Goal: Task Accomplishment & Management: Manage account settings

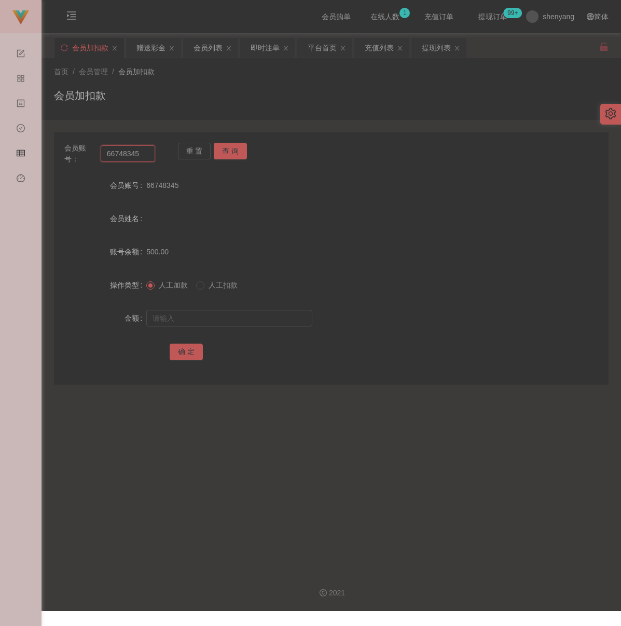
click at [149, 153] on input "66748345" at bounding box center [128, 153] width 55 height 17
paste input "1234567890123"
type input "1234567890123"
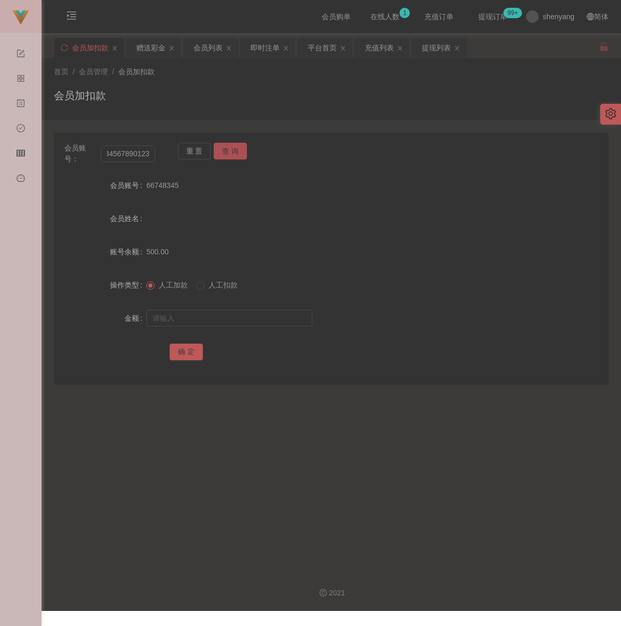
click at [222, 155] on button "查 询" at bounding box center [230, 151] width 33 height 17
click at [223, 318] on input "text" at bounding box center [229, 318] width 166 height 17
click at [263, 322] on input "text" at bounding box center [229, 318] width 166 height 17
paste input "500"
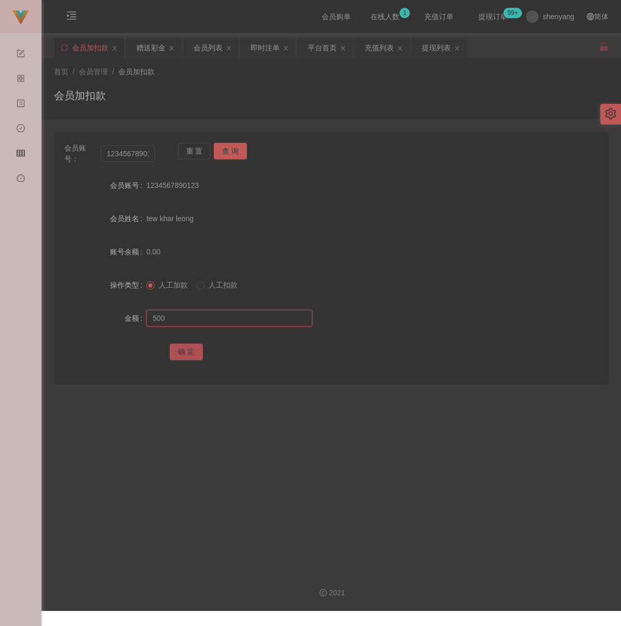
type input "500"
click at [187, 349] on button "确 定" at bounding box center [186, 352] width 33 height 17
click at [150, 155] on input "1234567890123" at bounding box center [128, 153] width 55 height 17
paste input "WW"
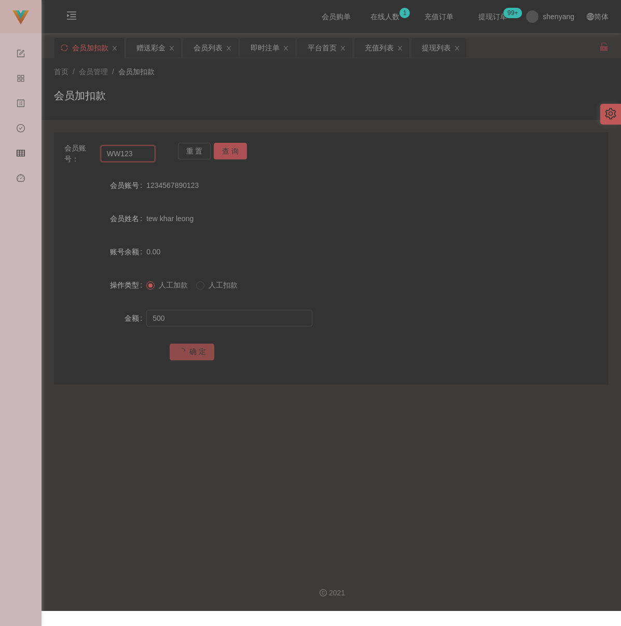
type input "WW123"
click at [239, 152] on button "查 询" at bounding box center [230, 151] width 33 height 17
click at [240, 324] on input "text" at bounding box center [229, 318] width 166 height 17
click at [262, 326] on input "text" at bounding box center [229, 318] width 166 height 17
paste input "500"
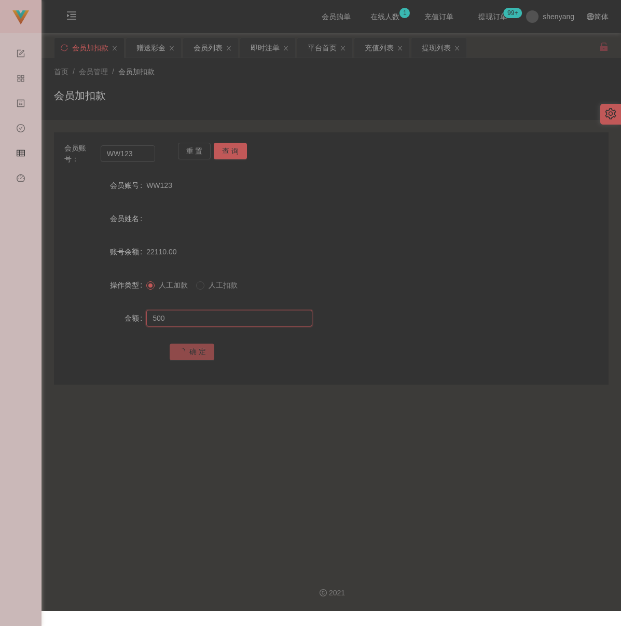
type input "500"
click at [200, 352] on span "确 定" at bounding box center [192, 351] width 45 height 8
click at [385, 44] on div "充值列表" at bounding box center [379, 48] width 29 height 20
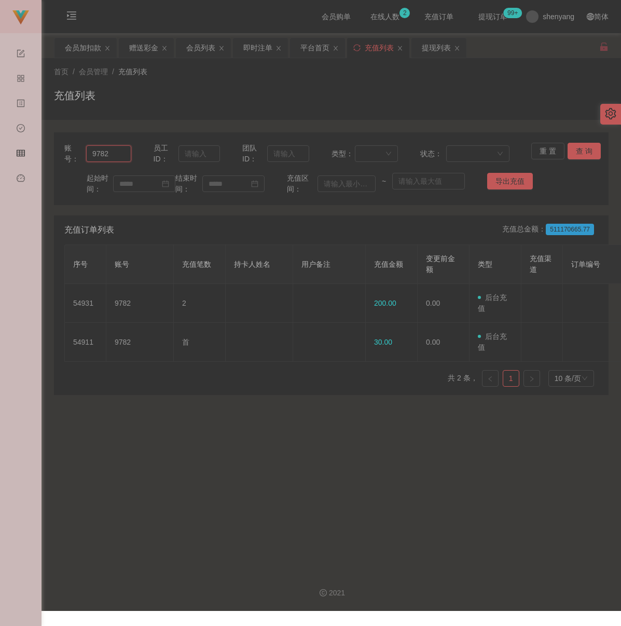
click at [117, 155] on input "9782" at bounding box center [108, 153] width 45 height 17
paste input "1234567890123"
type input "1234567890123"
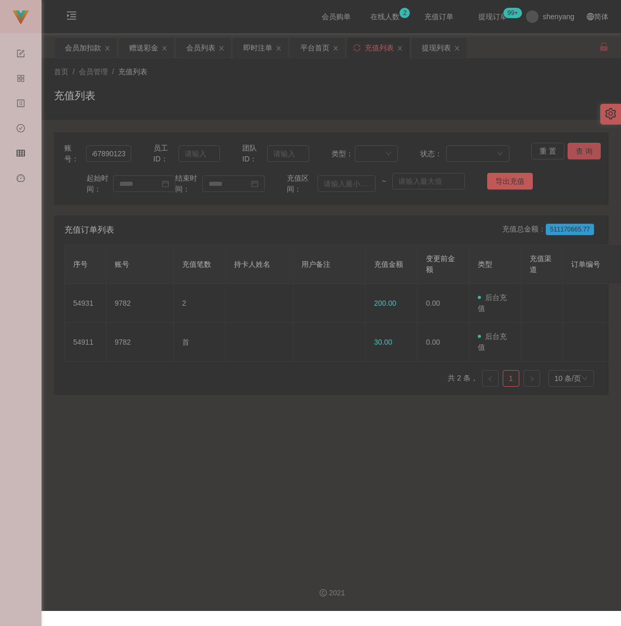
click at [578, 150] on button "查 询" at bounding box center [584, 151] width 33 height 17
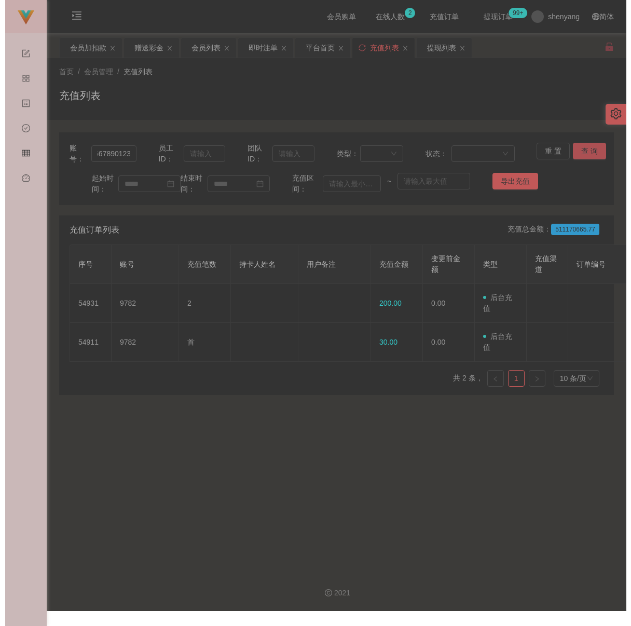
scroll to position [0, 0]
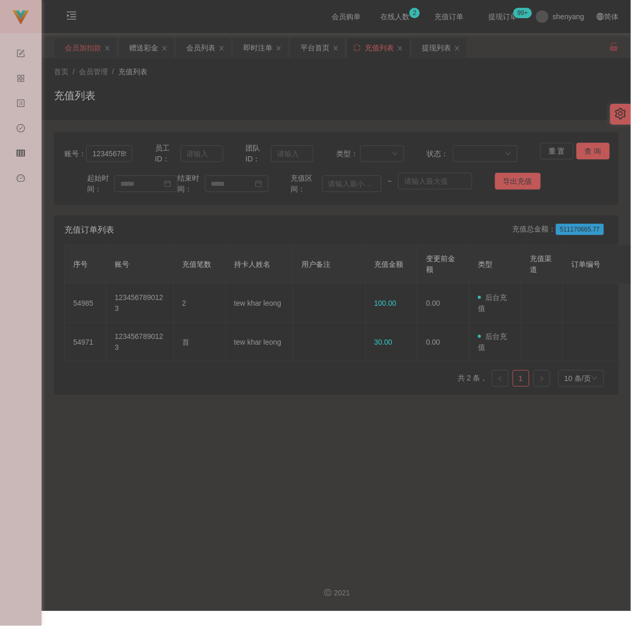
click at [84, 47] on div "会员加扣款" at bounding box center [83, 48] width 36 height 20
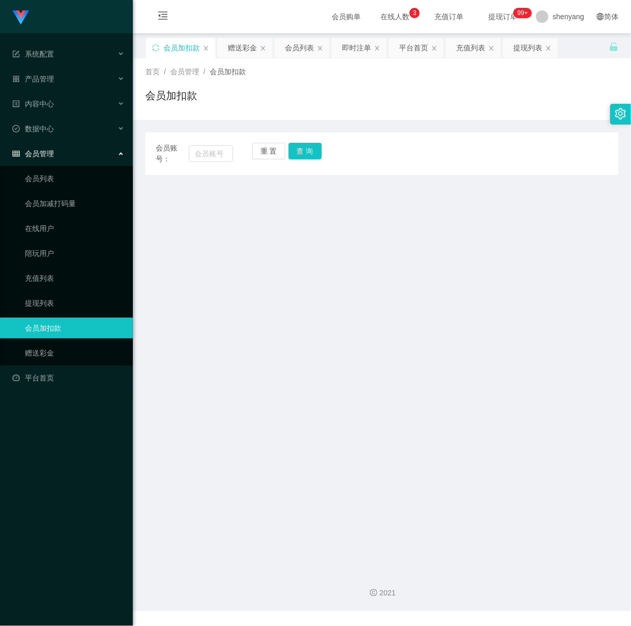
click at [619, 113] on icon "图标: setting" at bounding box center [620, 113] width 11 height 11
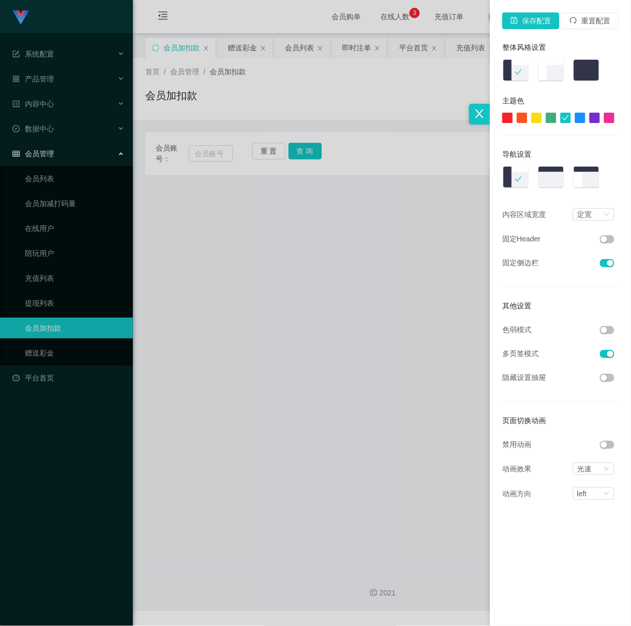
click at [607, 331] on button "button" at bounding box center [607, 330] width 15 height 8
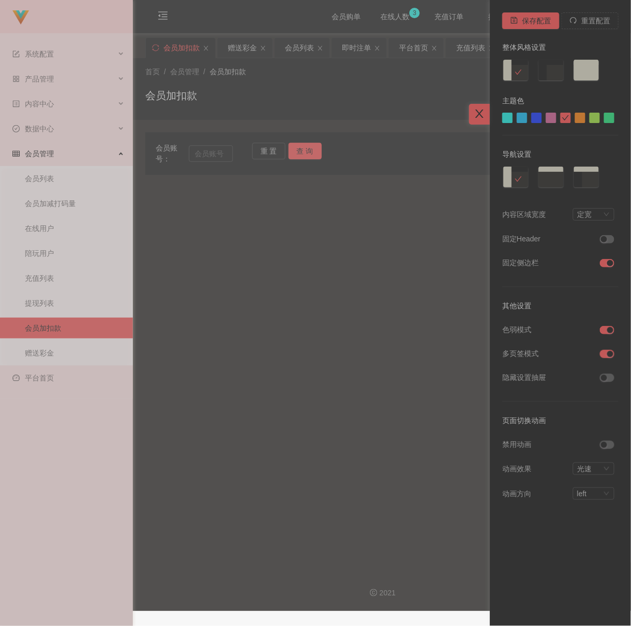
click at [477, 115] on icon "图标: close" at bounding box center [479, 113] width 11 height 11
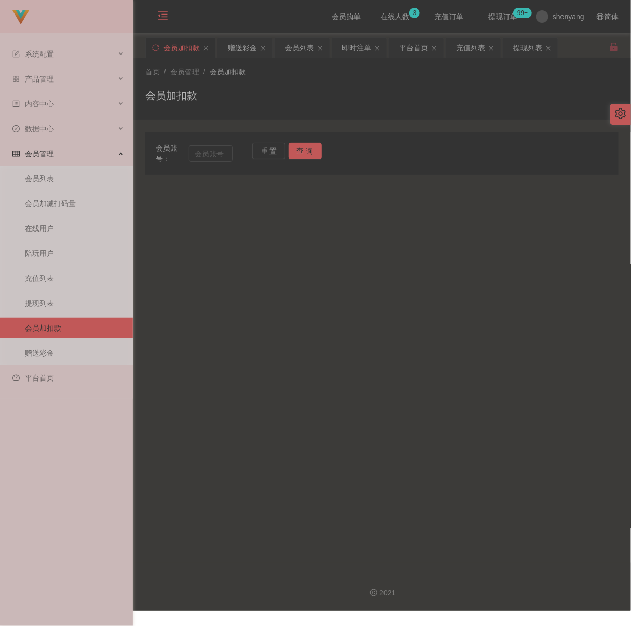
click at [160, 8] on icon "图标: menu-fold" at bounding box center [162, 17] width 35 height 33
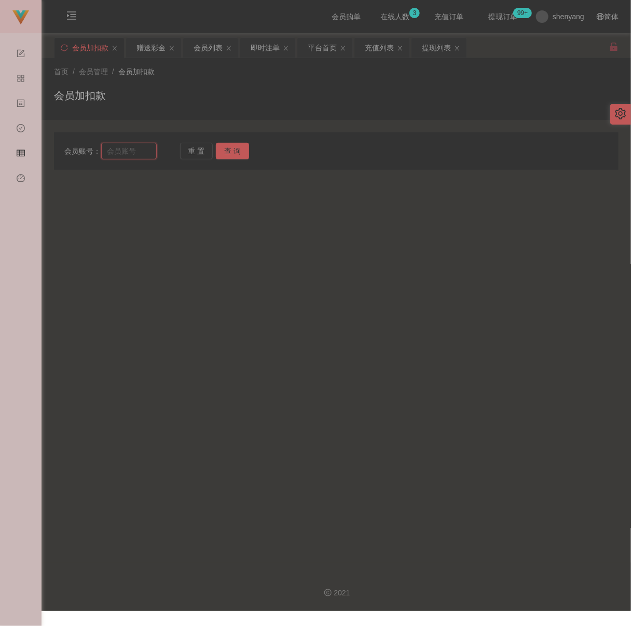
click at [128, 153] on input "text" at bounding box center [129, 151] width 56 height 17
paste input "WW123"
type input "WW123"
click at [235, 148] on button "查 询" at bounding box center [232, 151] width 33 height 17
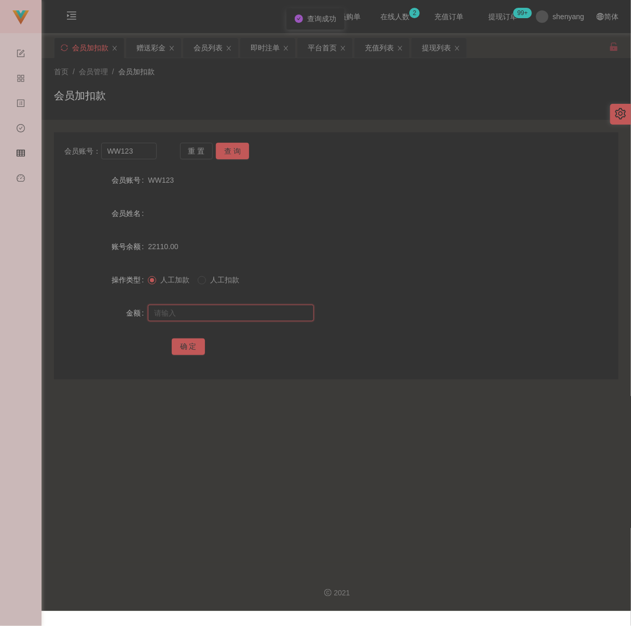
click at [217, 320] on input "text" at bounding box center [231, 313] width 166 height 17
type input "500"
click at [382, 50] on div "充值列表" at bounding box center [379, 48] width 29 height 20
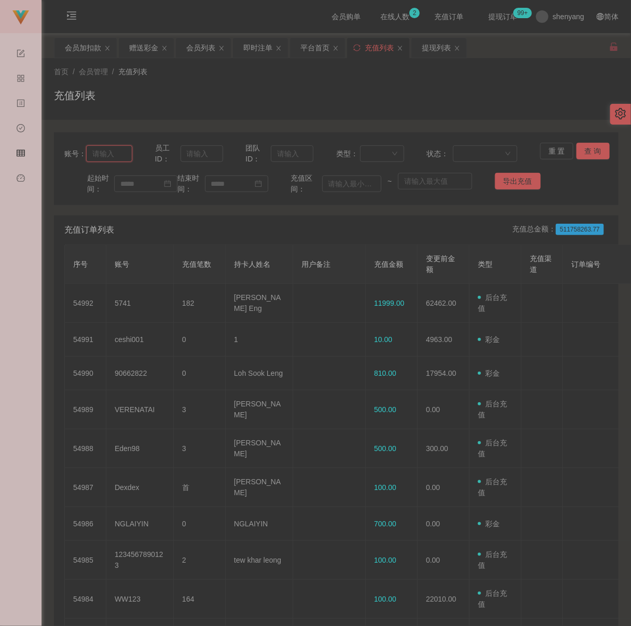
click at [121, 151] on input "text" at bounding box center [109, 153] width 46 height 17
paste input "WW123"
type input "WW123"
click at [586, 149] on button "查 询" at bounding box center [593, 151] width 33 height 17
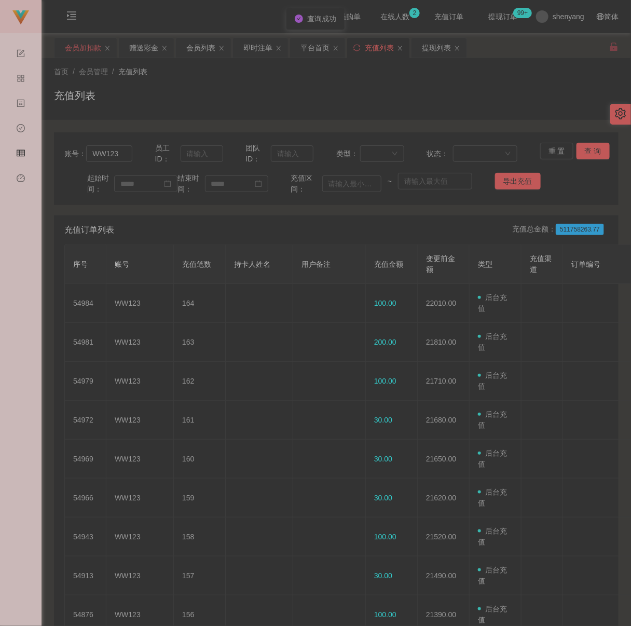
click at [78, 49] on div "会员加扣款" at bounding box center [83, 48] width 36 height 20
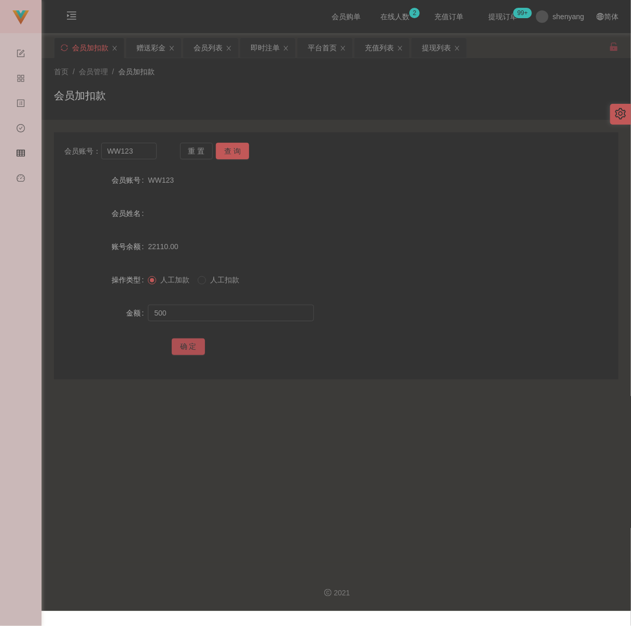
click at [187, 352] on button "确 定" at bounding box center [188, 346] width 33 height 17
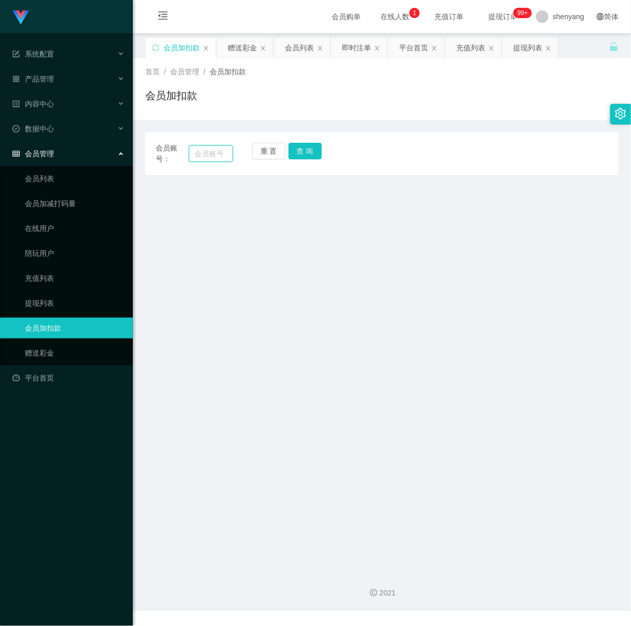
click at [216, 151] on input "text" at bounding box center [211, 153] width 44 height 17
paste input "WW123"
type input "WW123"
click at [306, 155] on button "查 询" at bounding box center [305, 151] width 33 height 17
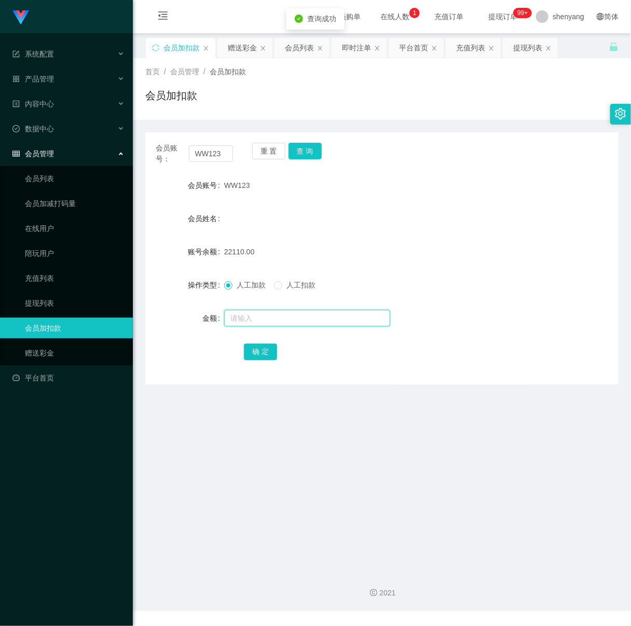
click at [321, 318] on input "text" at bounding box center [307, 318] width 166 height 17
type input "500"
click at [259, 349] on button "确 定" at bounding box center [260, 352] width 33 height 17
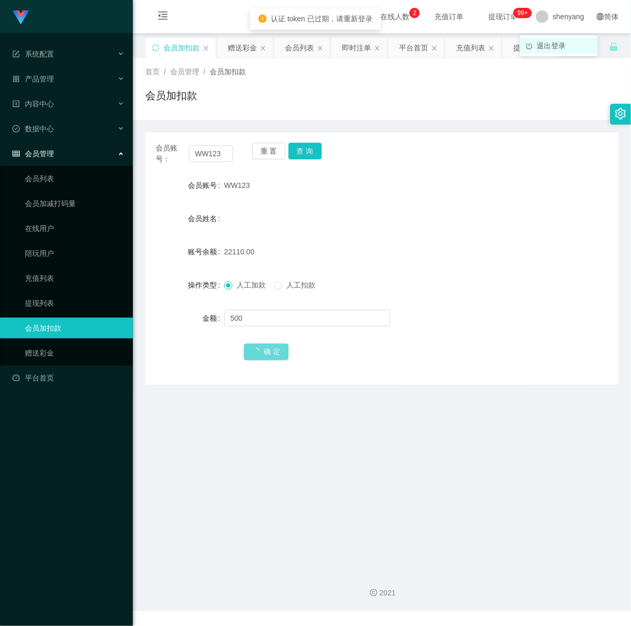
click at [547, 49] on span "退出登录" at bounding box center [551, 46] width 29 height 8
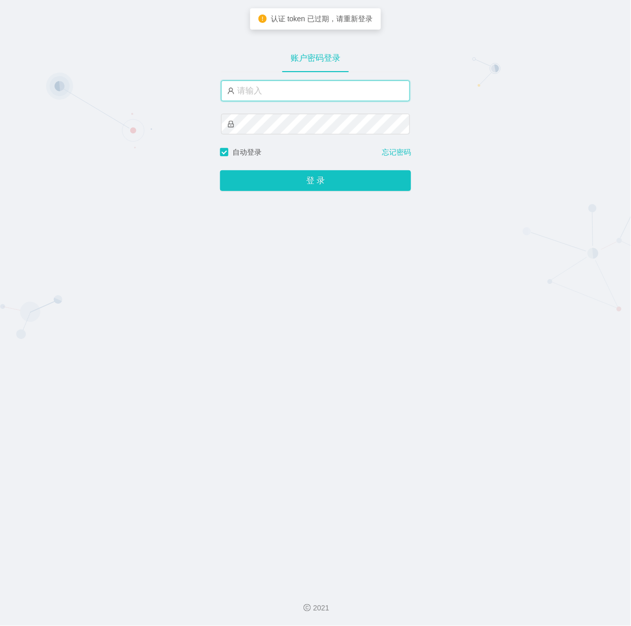
type input "shenyang"
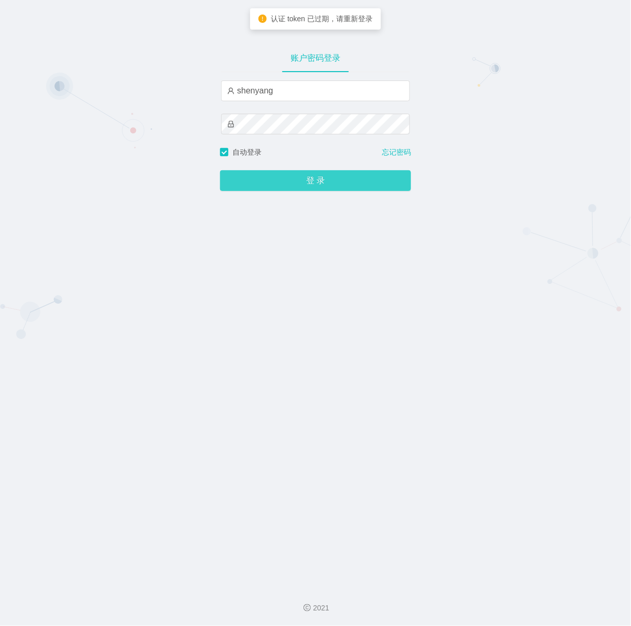
click at [306, 182] on button "登 录" at bounding box center [315, 180] width 191 height 21
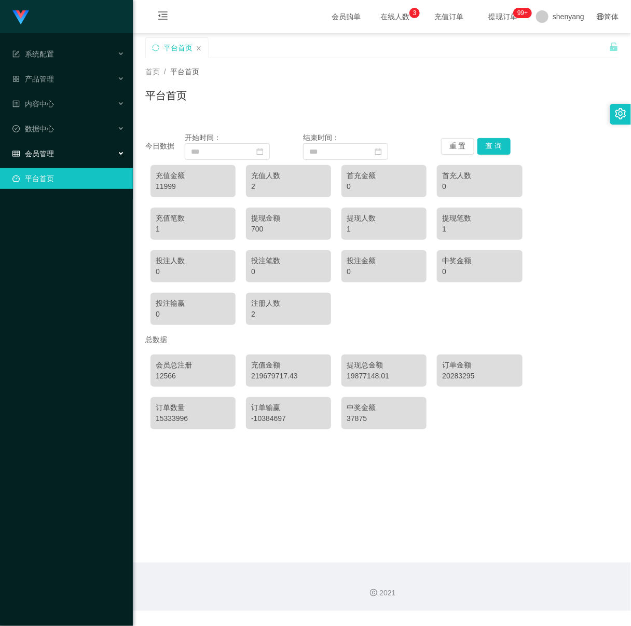
click at [49, 143] on div "会员管理" at bounding box center [66, 153] width 133 height 21
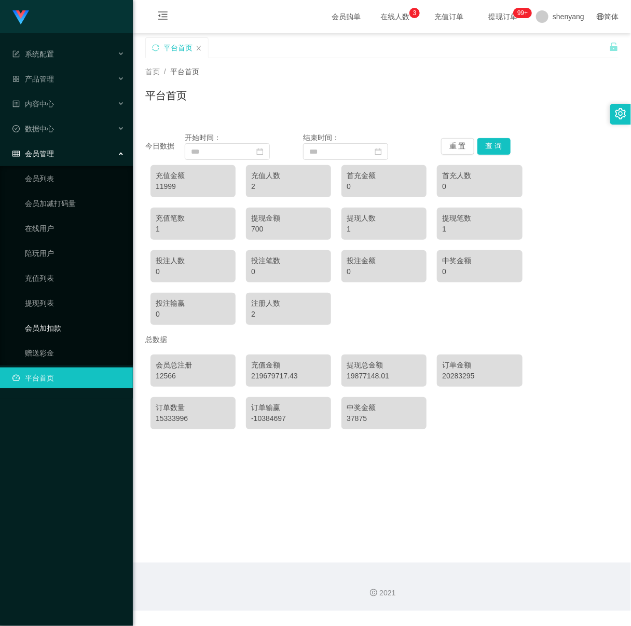
click at [45, 318] on link "会员加扣款" at bounding box center [75, 328] width 100 height 21
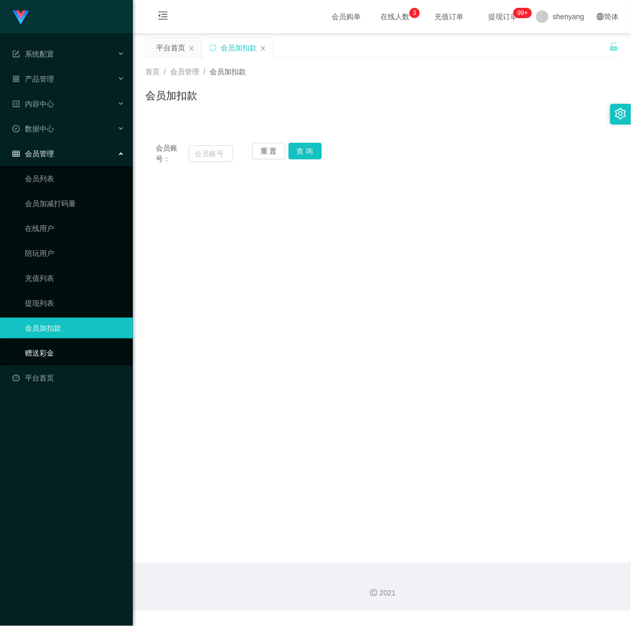
click at [42, 343] on link "赠送彩金" at bounding box center [75, 353] width 100 height 21
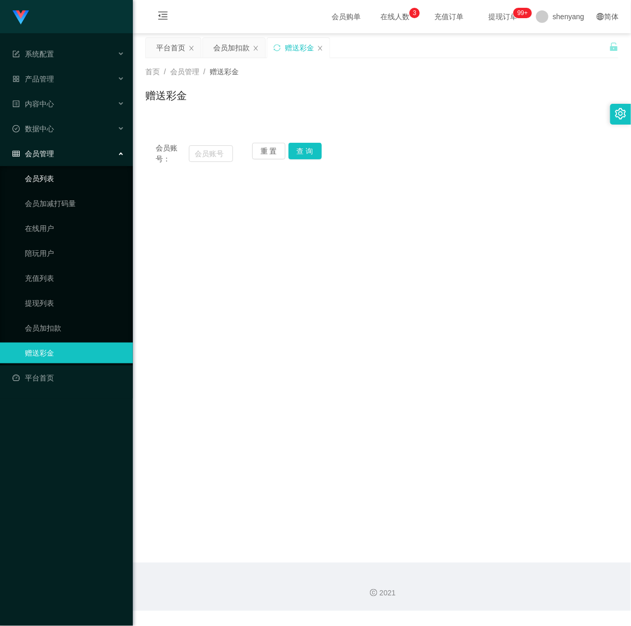
click at [47, 168] on link "会员列表" at bounding box center [75, 178] width 100 height 21
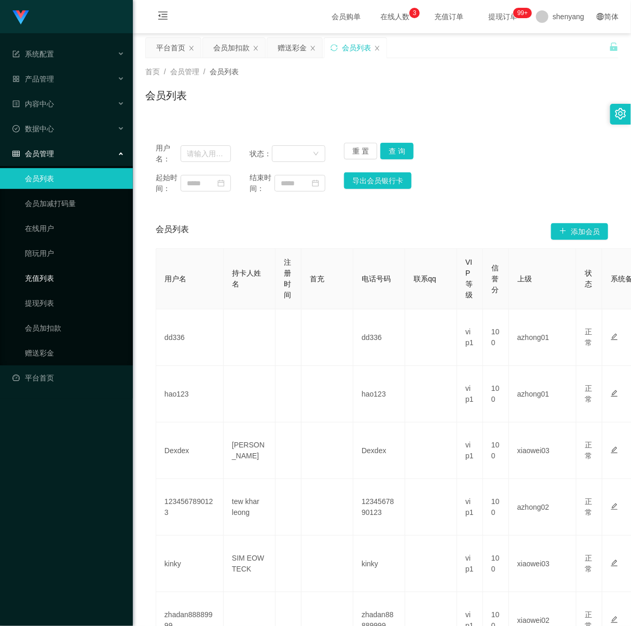
click at [49, 271] on link "充值列表" at bounding box center [75, 278] width 100 height 21
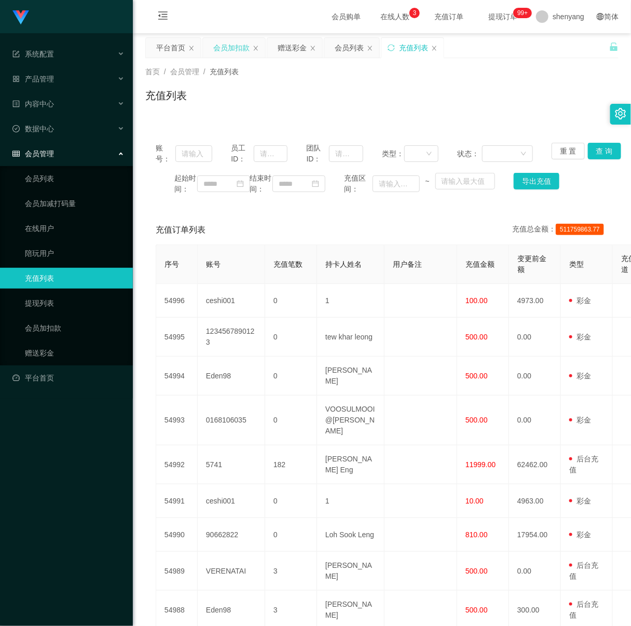
click at [232, 47] on div "会员加扣款" at bounding box center [231, 48] width 36 height 20
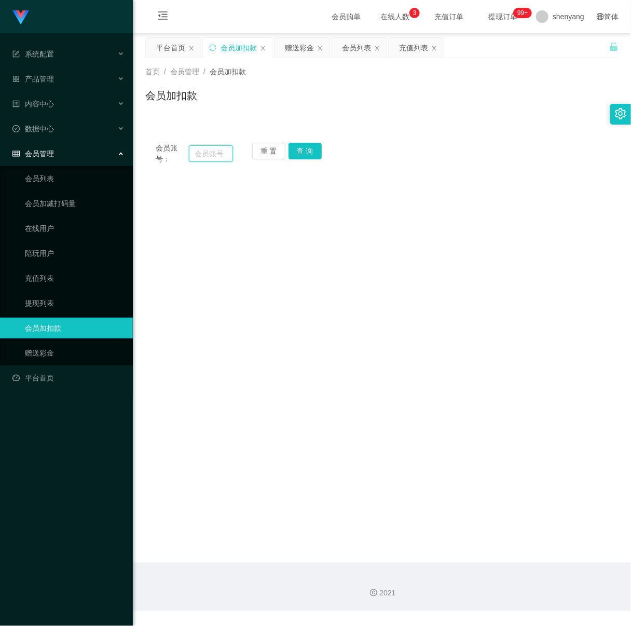
click at [215, 156] on input "text" at bounding box center [211, 153] width 44 height 17
paste input "1234567890123"
type input "1234567890123"
click at [306, 153] on button "查 询" at bounding box center [305, 151] width 33 height 17
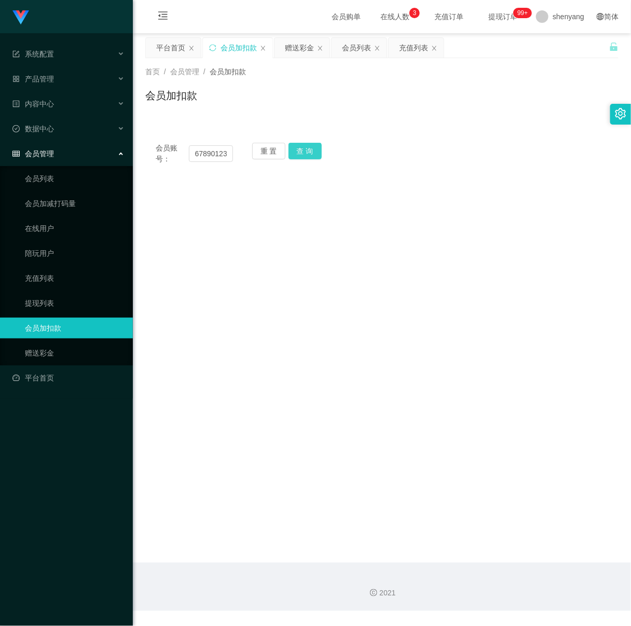
scroll to position [0, 0]
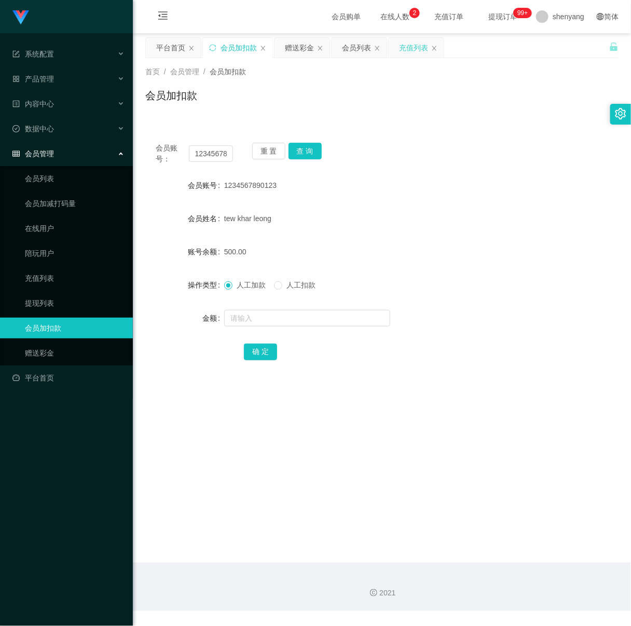
click at [418, 44] on div "充值列表" at bounding box center [413, 48] width 29 height 20
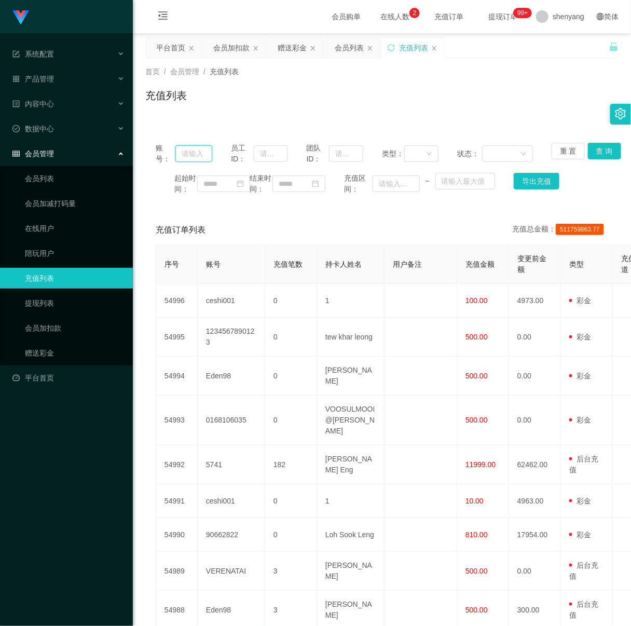
click at [201, 156] on input "text" at bounding box center [193, 153] width 37 height 17
paste input "1234567890123"
type input "1234567890123"
click at [594, 148] on button "查 询" at bounding box center [604, 151] width 33 height 17
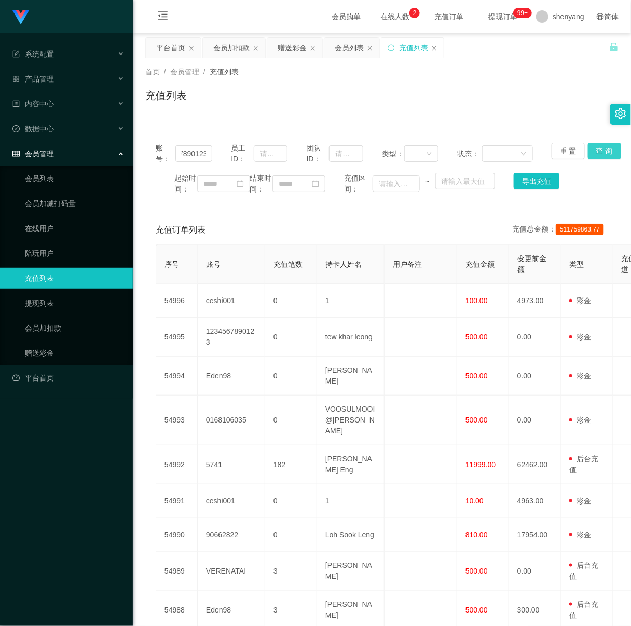
scroll to position [0, 0]
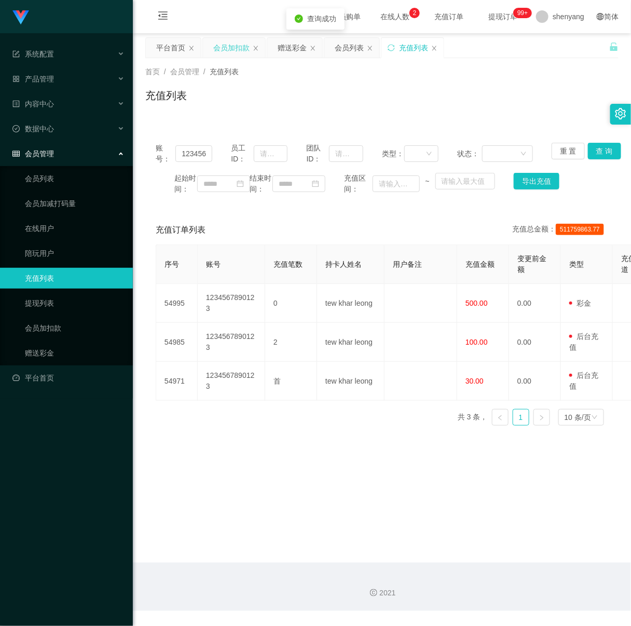
click at [240, 50] on div "会员加扣款" at bounding box center [231, 48] width 36 height 20
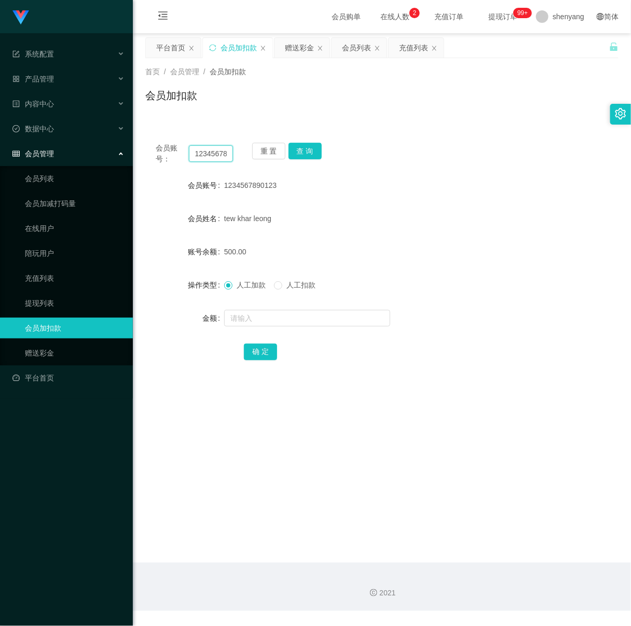
click at [220, 151] on input "1234567890123" at bounding box center [211, 153] width 44 height 17
paste input "WW"
type input "WW123"
click at [304, 145] on button "查 询" at bounding box center [305, 151] width 33 height 17
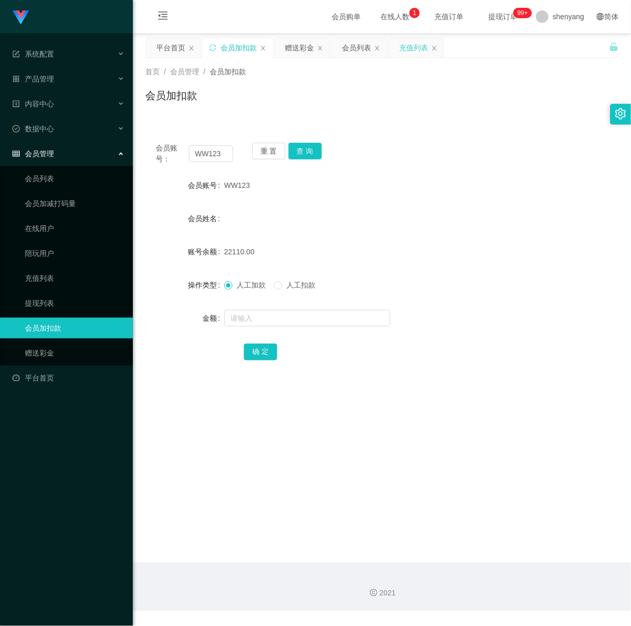
click at [419, 45] on div "充值列表" at bounding box center [413, 48] width 29 height 20
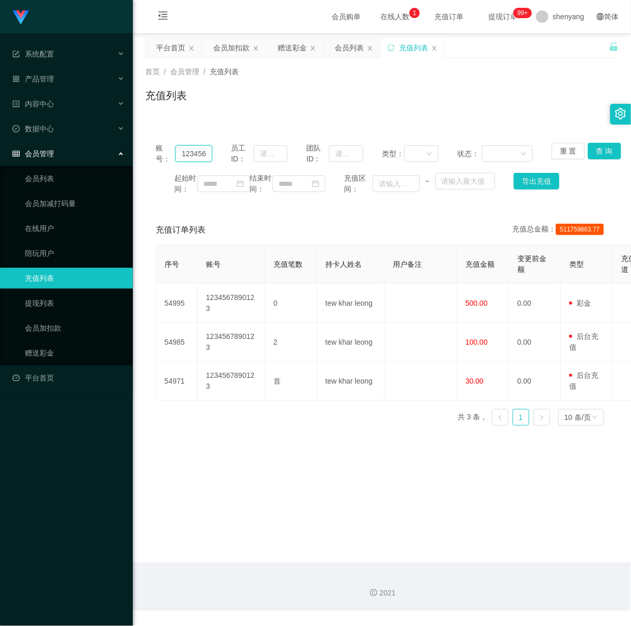
click at [206, 155] on input "1234567890123" at bounding box center [193, 153] width 37 height 17
paste input "WW"
type input "WW123"
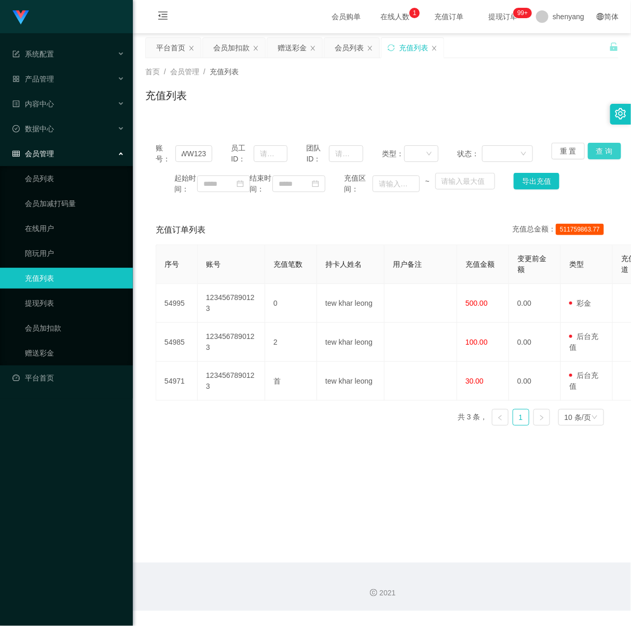
click at [595, 150] on button "查 询" at bounding box center [604, 151] width 33 height 17
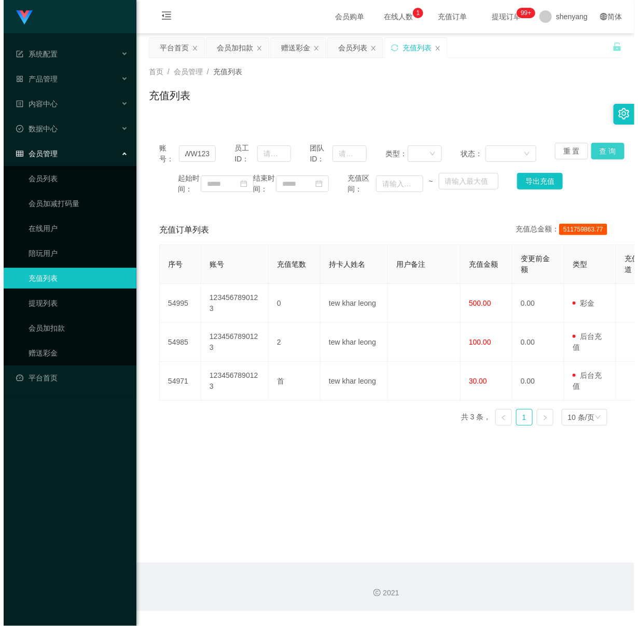
scroll to position [0, 0]
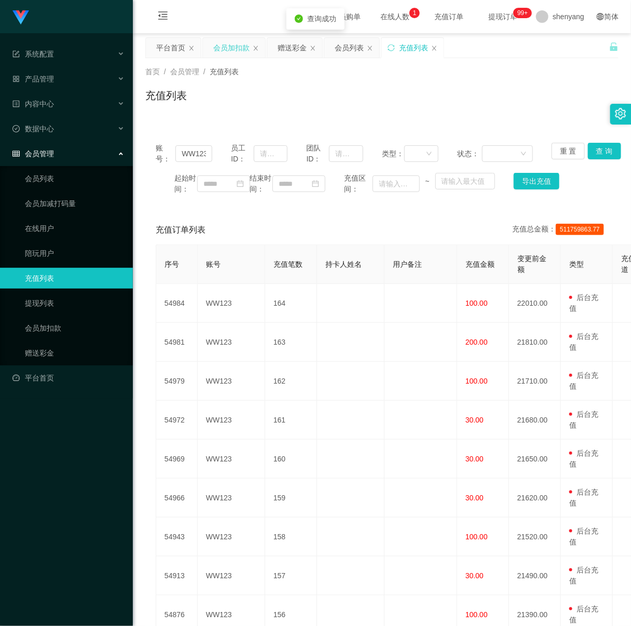
click at [238, 50] on div "会员加扣款" at bounding box center [231, 48] width 36 height 20
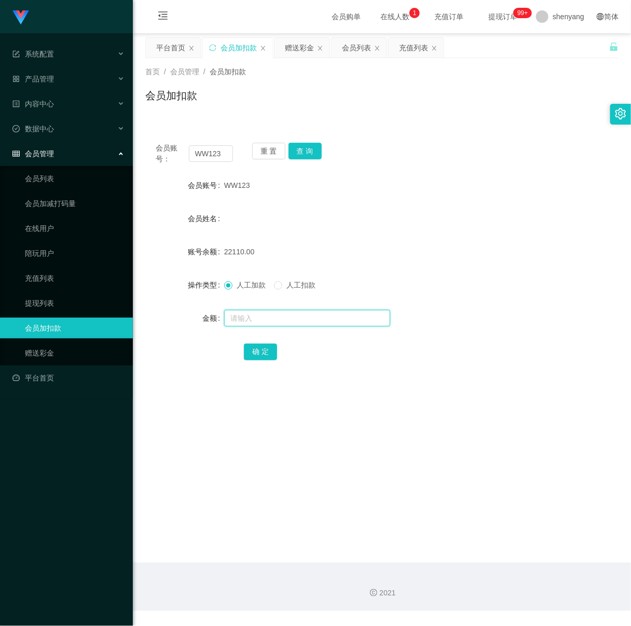
click at [268, 314] on input "text" at bounding box center [307, 318] width 166 height 17
type input "500"
click at [262, 353] on button "确 定" at bounding box center [260, 352] width 33 height 17
click at [406, 48] on div "充值列表" at bounding box center [413, 48] width 29 height 20
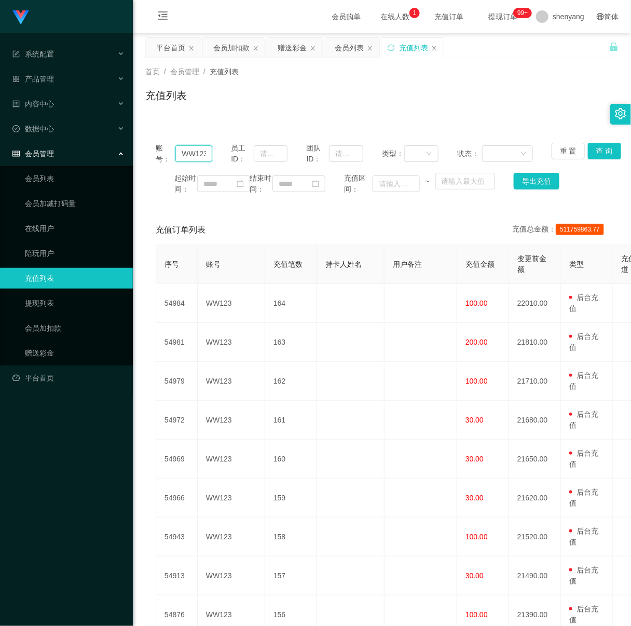
click at [195, 153] on input "WW123" at bounding box center [193, 153] width 37 height 17
paste input "9782"
type input "9782"
click at [598, 153] on button "查 询" at bounding box center [604, 151] width 33 height 17
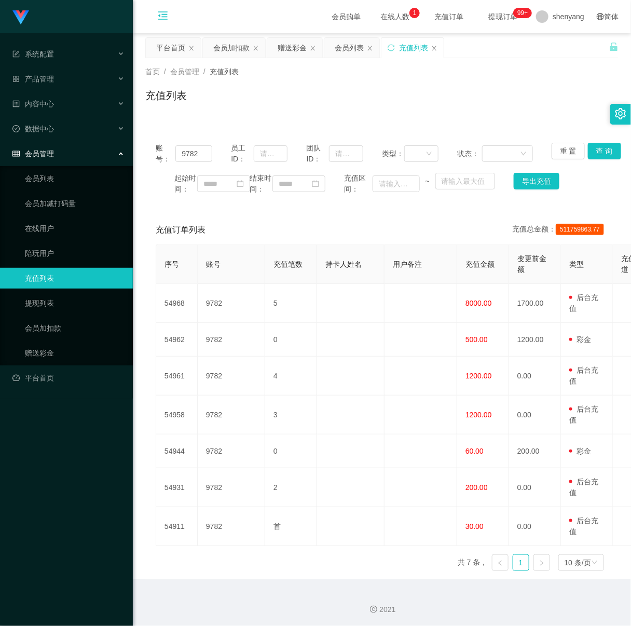
click at [162, 17] on icon "图标: menu-fold" at bounding box center [162, 15] width 9 height 8
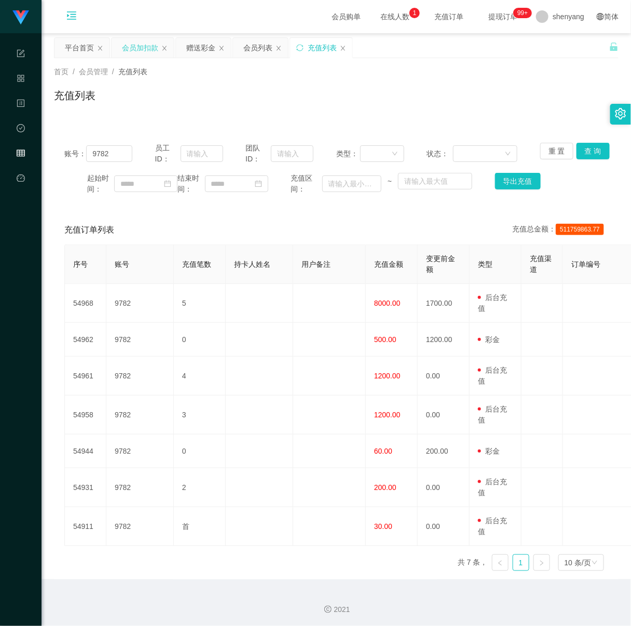
click at [153, 47] on div "会员加扣款" at bounding box center [140, 48] width 36 height 20
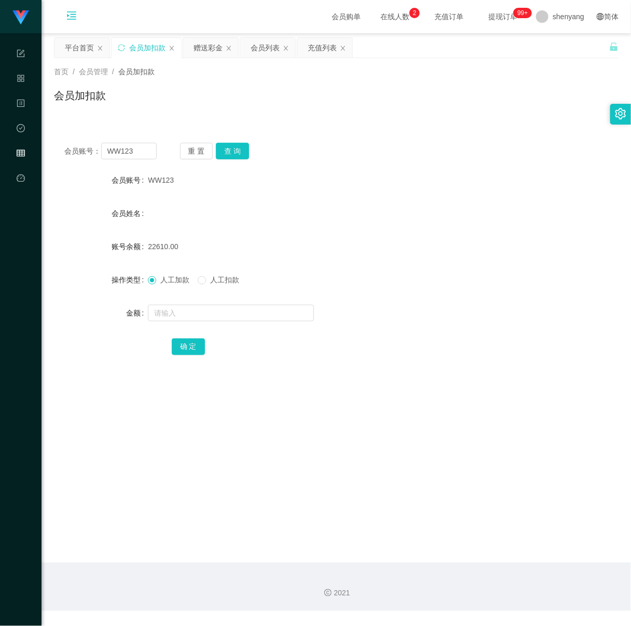
click at [620, 112] on icon "图标: setting" at bounding box center [620, 113] width 11 height 11
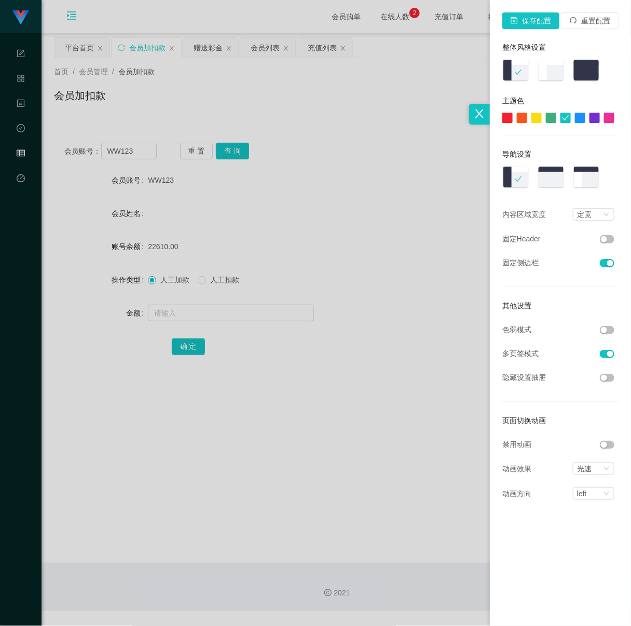
click at [606, 334] on button "button" at bounding box center [607, 330] width 15 height 8
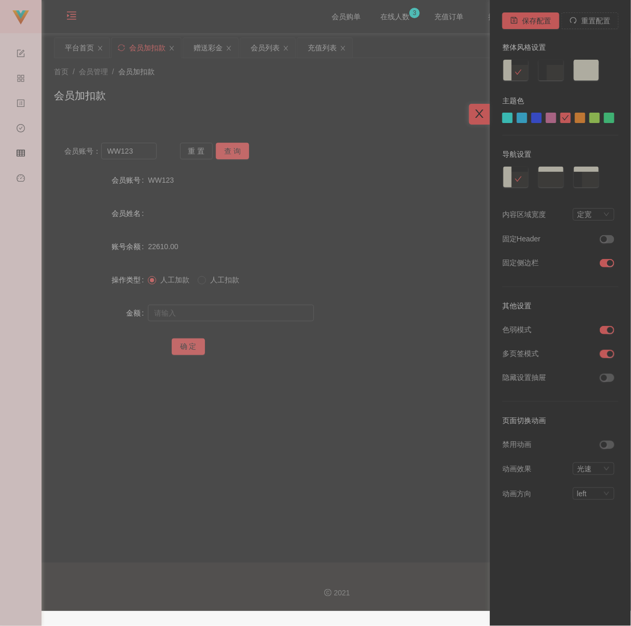
click at [480, 107] on div at bounding box center [479, 114] width 21 height 21
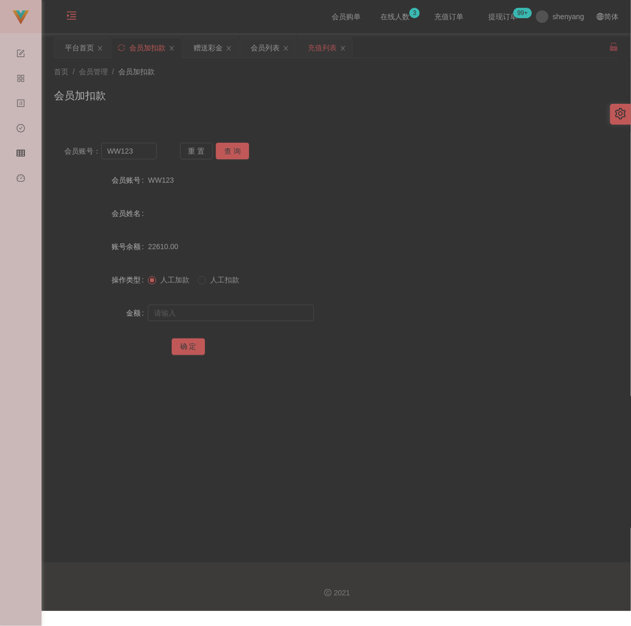
click at [321, 47] on div "充值列表" at bounding box center [322, 48] width 29 height 20
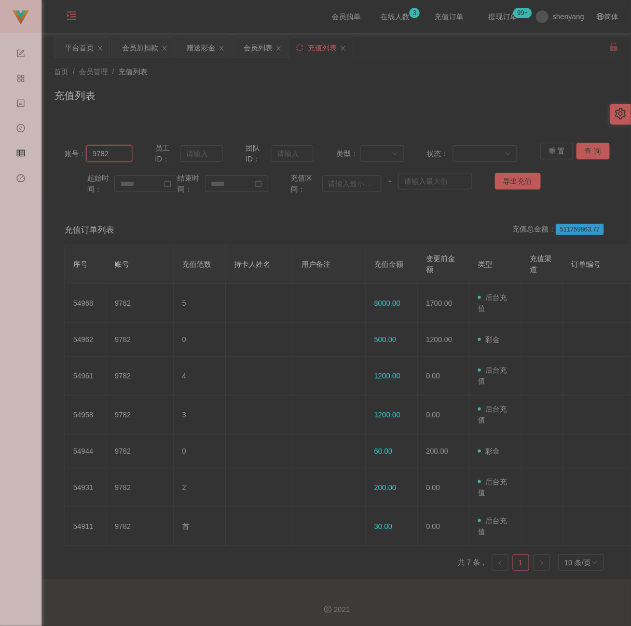
click at [112, 153] on input "9782" at bounding box center [109, 153] width 46 height 17
paste input "WW123"
type input "WW123"
click at [589, 149] on button "查 询" at bounding box center [593, 151] width 33 height 17
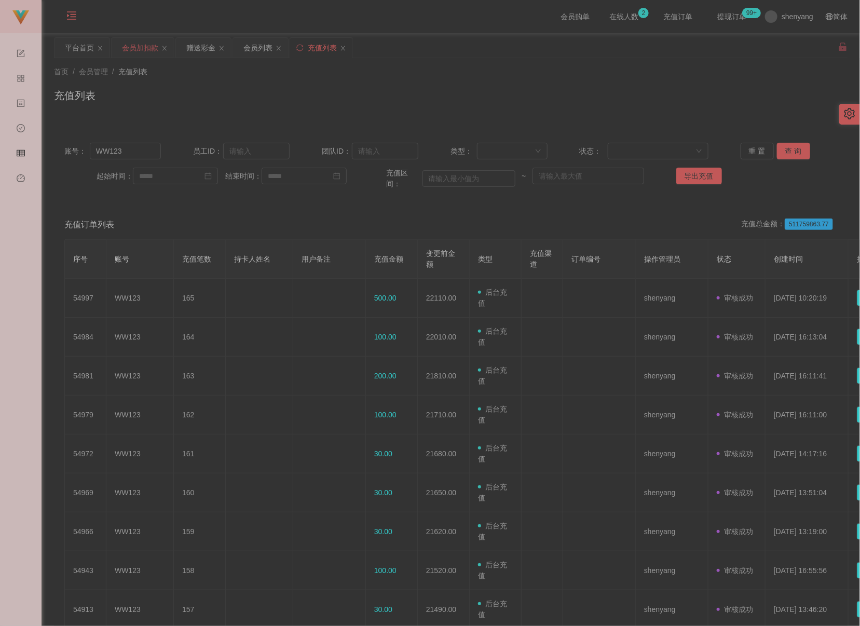
click at [142, 48] on div "会员加扣款" at bounding box center [140, 48] width 36 height 20
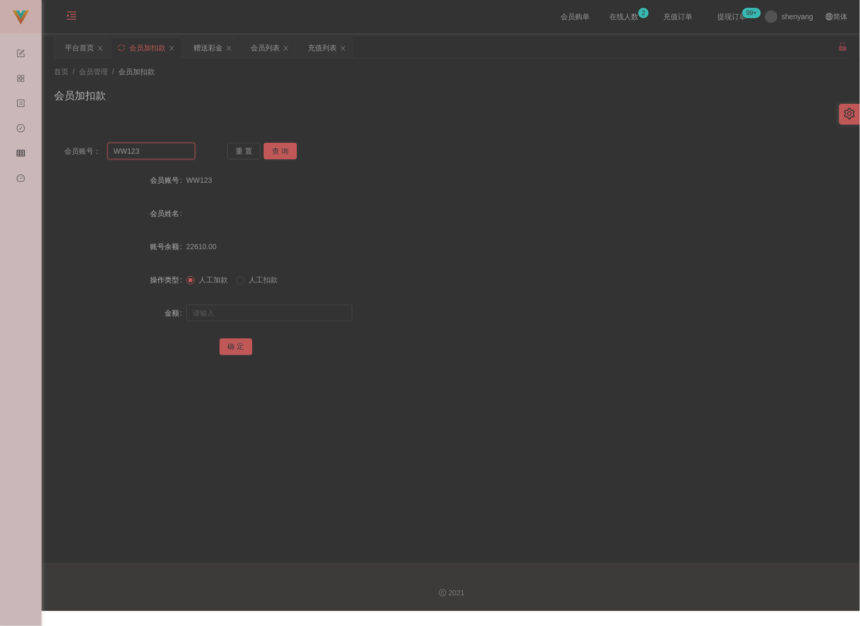
click at [151, 147] on input "WW123" at bounding box center [151, 151] width 88 height 17
click at [279, 151] on button "查 询" at bounding box center [280, 151] width 33 height 17
click at [266, 314] on input "text" at bounding box center [269, 313] width 166 height 17
type input "500"
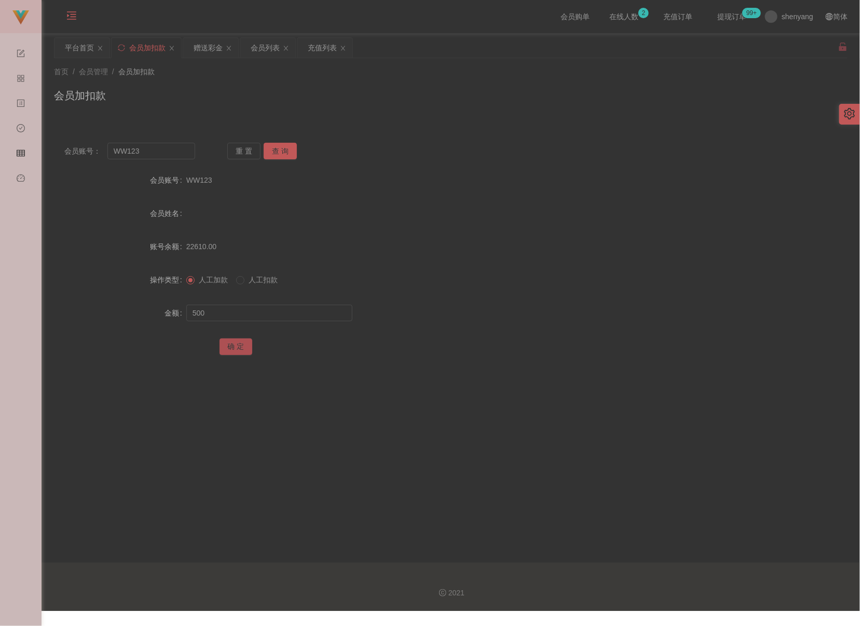
click at [228, 347] on button "确 定" at bounding box center [236, 346] width 33 height 17
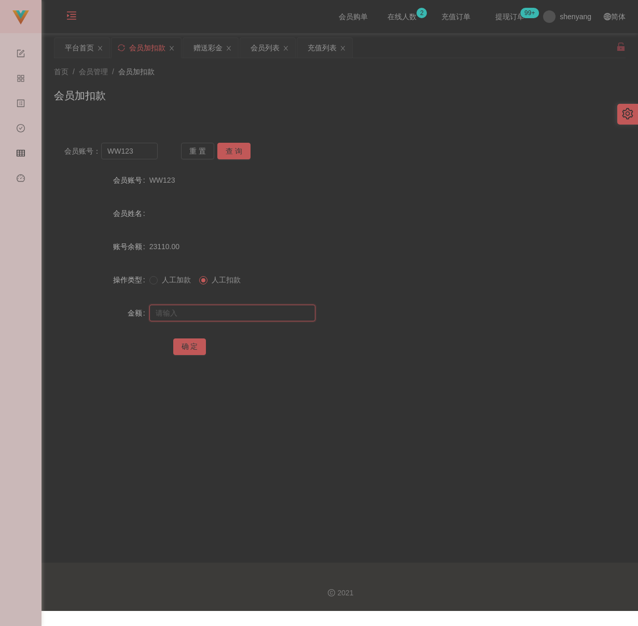
click at [212, 317] on input "text" at bounding box center [232, 313] width 166 height 17
type input "500"
click at [194, 346] on button "确 定" at bounding box center [189, 346] width 33 height 17
click at [318, 47] on div "充值列表" at bounding box center [322, 48] width 29 height 20
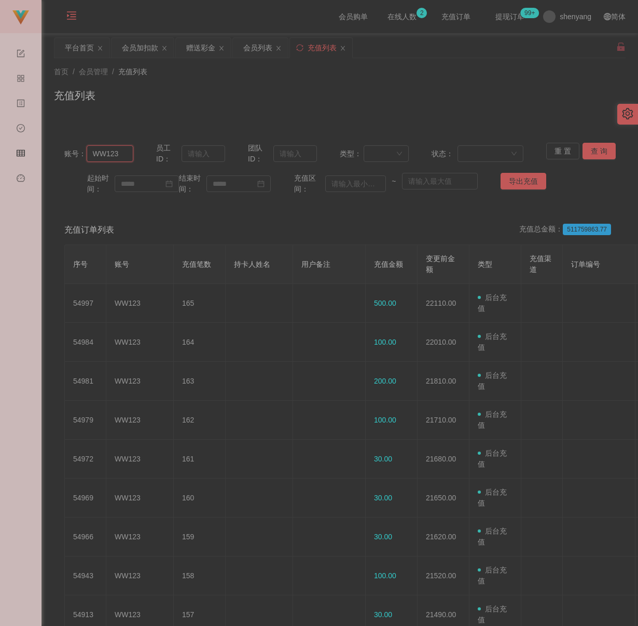
click at [118, 159] on input "WW123" at bounding box center [110, 153] width 47 height 17
paste input "Eden98"
type input "Eden98"
click at [590, 147] on button "查 询" at bounding box center [599, 151] width 33 height 17
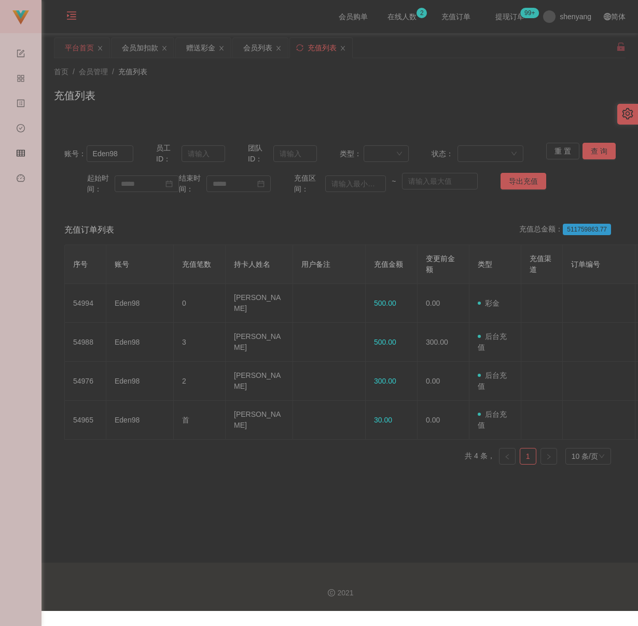
click at [83, 55] on div "平台首页" at bounding box center [79, 48] width 29 height 20
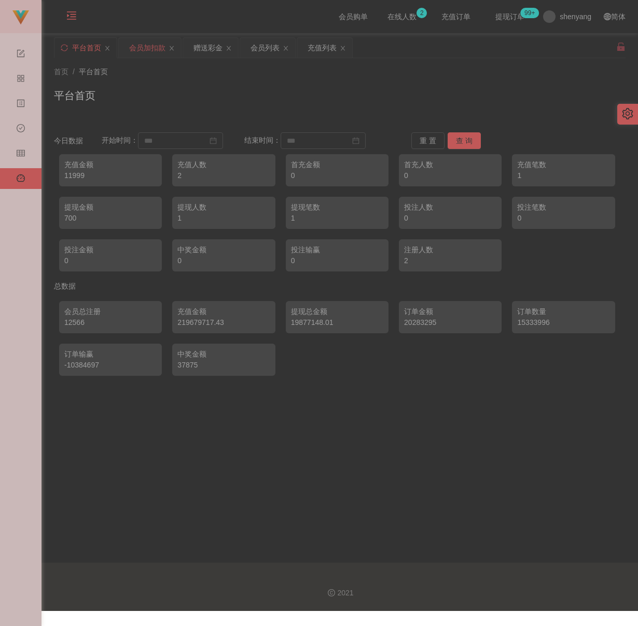
click at [156, 41] on div "会员加扣款" at bounding box center [147, 48] width 36 height 20
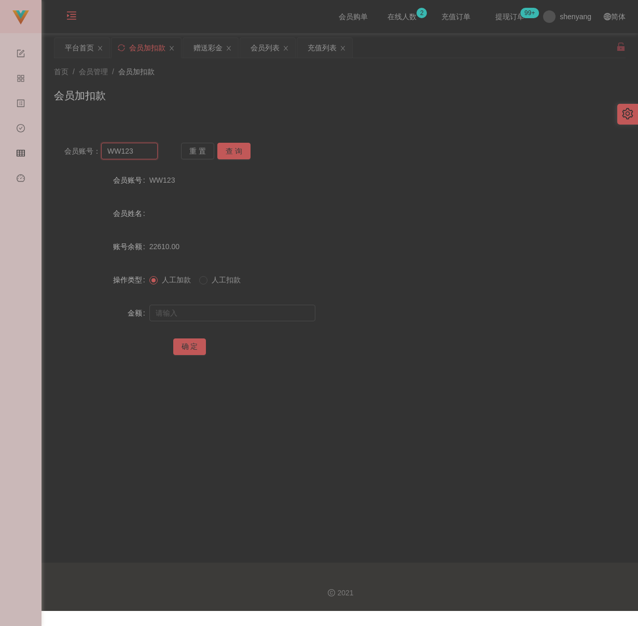
click at [143, 153] on input "WW123" at bounding box center [129, 151] width 57 height 17
paste input "LeoLim"
type input "LeoLim123"
click at [245, 152] on button "查 询" at bounding box center [233, 151] width 33 height 17
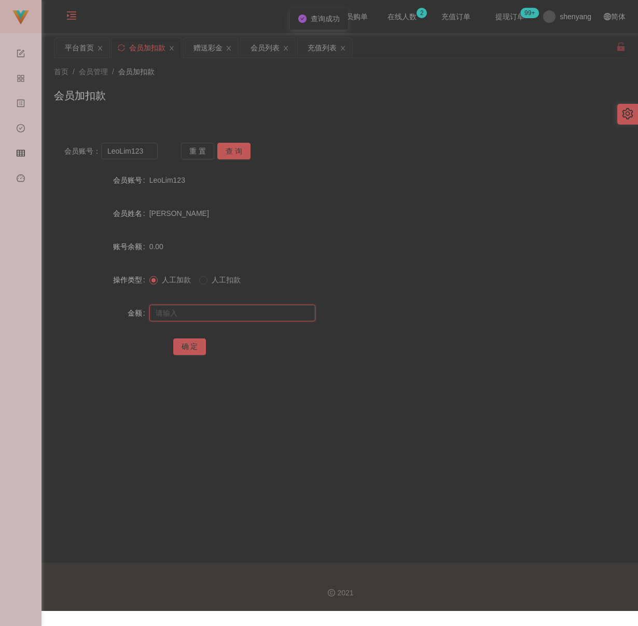
click at [237, 310] on input "text" at bounding box center [232, 313] width 166 height 17
type input "500"
drag, startPoint x: 193, startPoint y: 349, endPoint x: 246, endPoint y: 345, distance: 53.1
click at [193, 349] on button "确 定" at bounding box center [189, 346] width 33 height 17
click at [142, 146] on input "LeoLim123" at bounding box center [129, 151] width 57 height 17
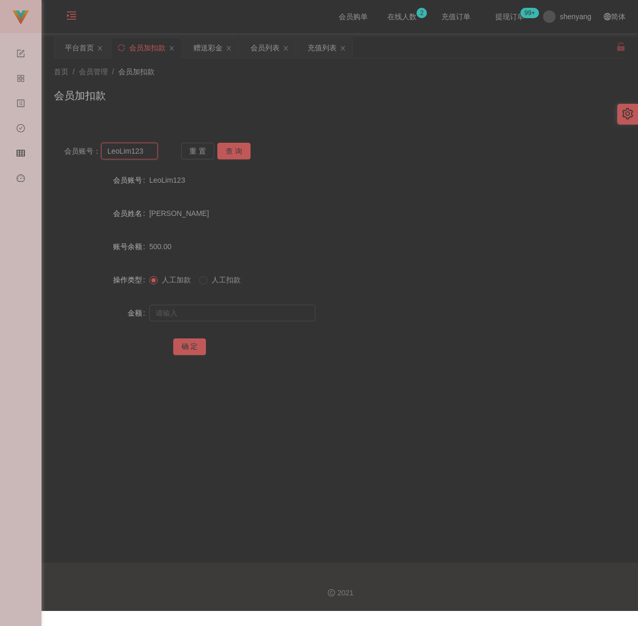
click at [142, 146] on input "LeoLim123" at bounding box center [129, 151] width 57 height 17
paste input "1234567890"
type input "1234567890123"
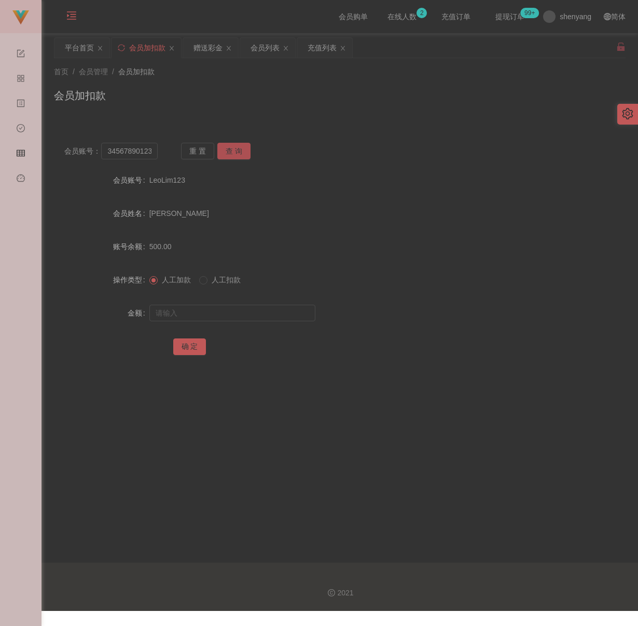
click at [225, 152] on button "查 询" at bounding box center [233, 151] width 33 height 17
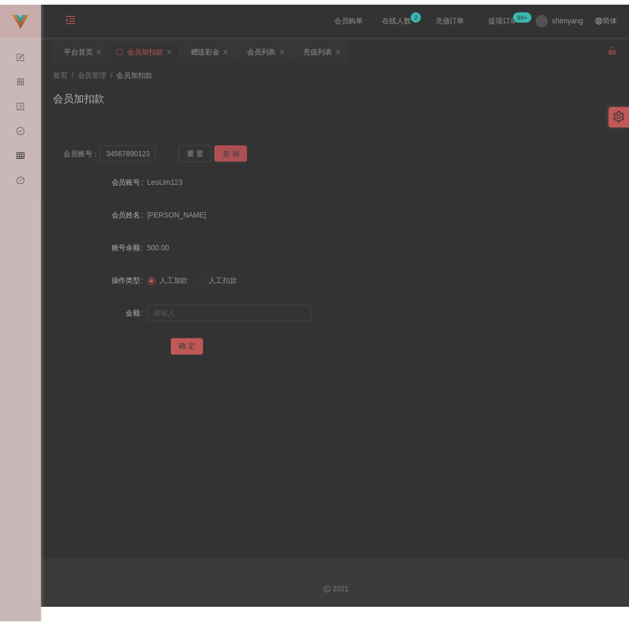
scroll to position [0, 0]
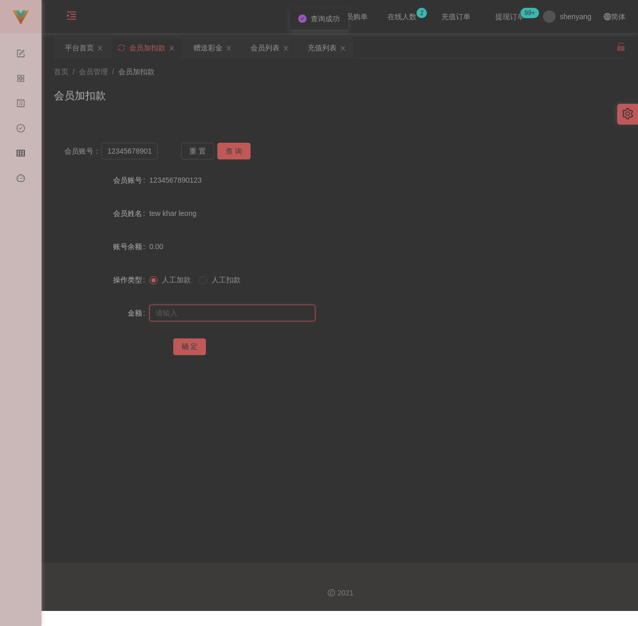
click at [232, 312] on input "text" at bounding box center [232, 313] width 166 height 17
type input "500"
click at [188, 348] on button "确 定" at bounding box center [189, 346] width 33 height 17
click at [72, 47] on div "平台首页" at bounding box center [79, 48] width 29 height 20
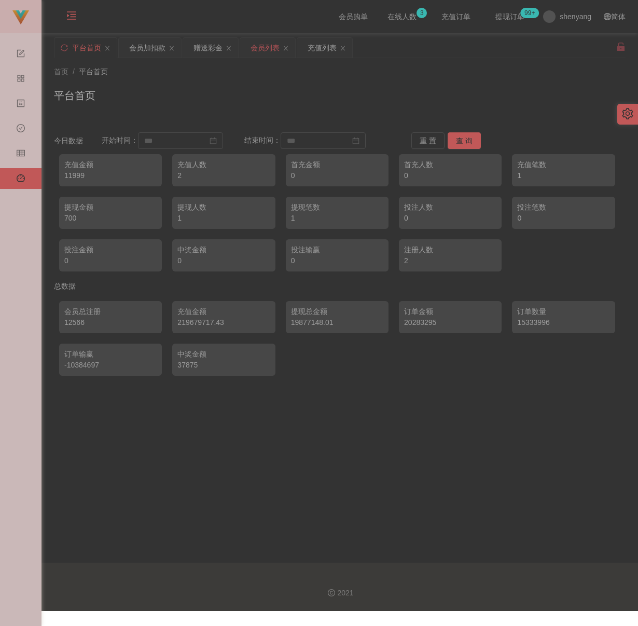
click at [271, 44] on div "会员列表" at bounding box center [265, 48] width 29 height 20
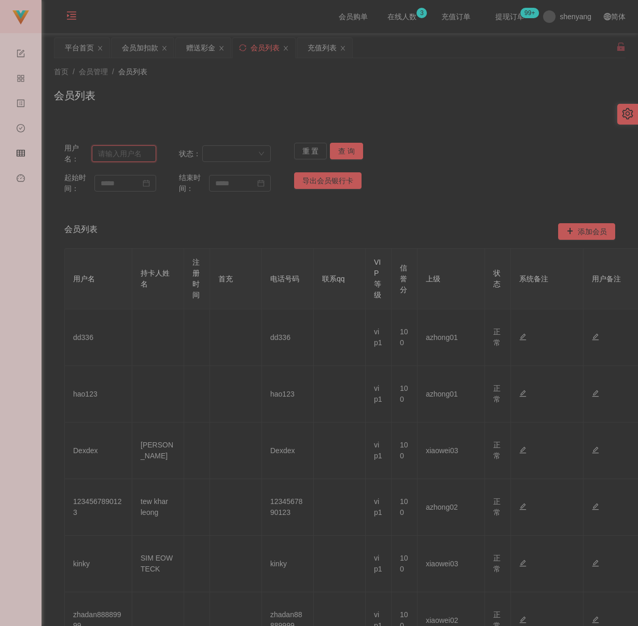
click at [134, 154] on input "text" at bounding box center [124, 153] width 64 height 17
paste input "9782"
type input "9782"
click at [352, 150] on button "查 询" at bounding box center [346, 151] width 33 height 17
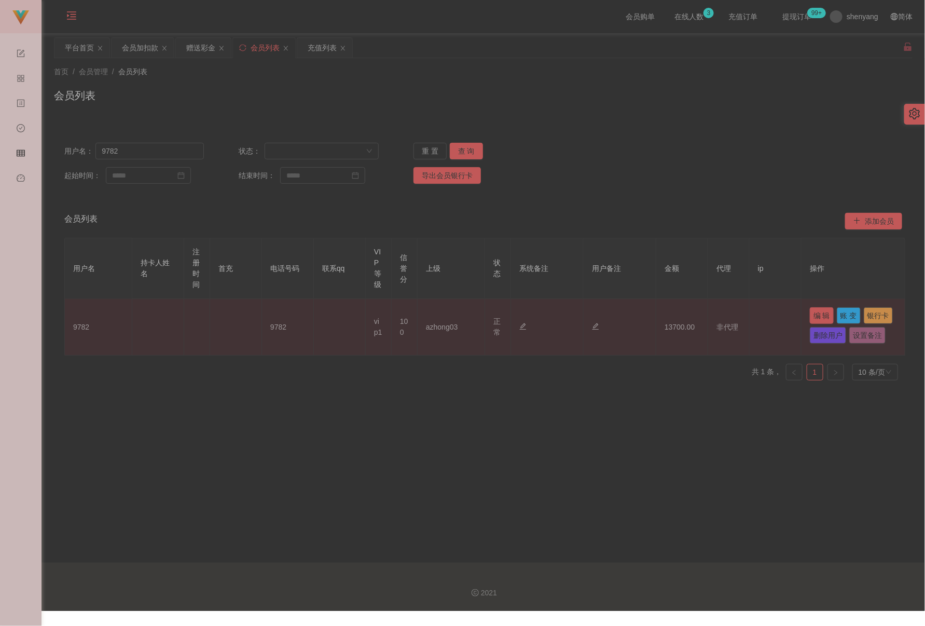
click at [631, 317] on button "编 辑" at bounding box center [822, 315] width 24 height 17
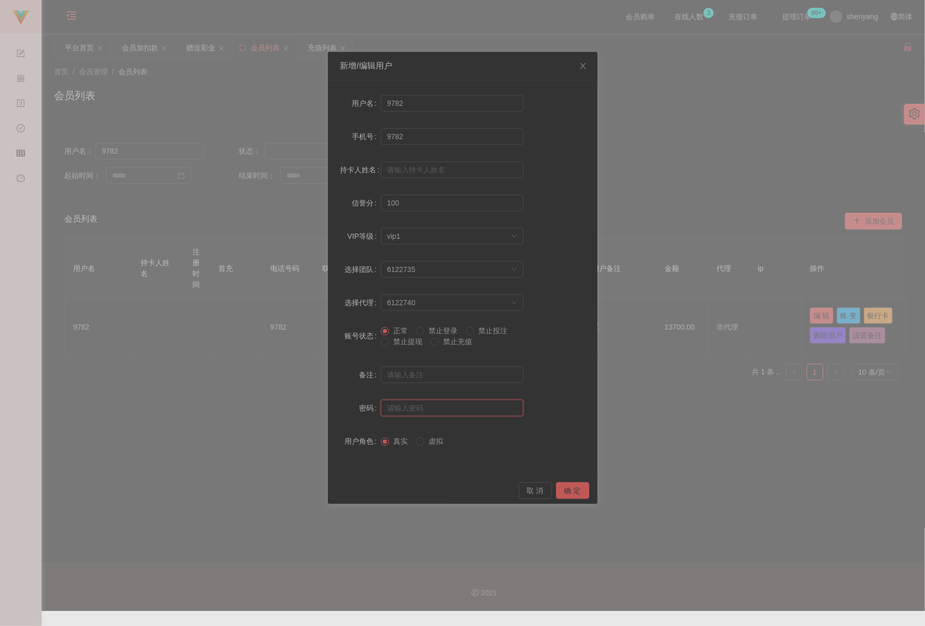
click at [404, 408] on input "text" at bounding box center [452, 408] width 143 height 17
type input "aaa123"
click at [572, 489] on button "确 定" at bounding box center [572, 490] width 33 height 17
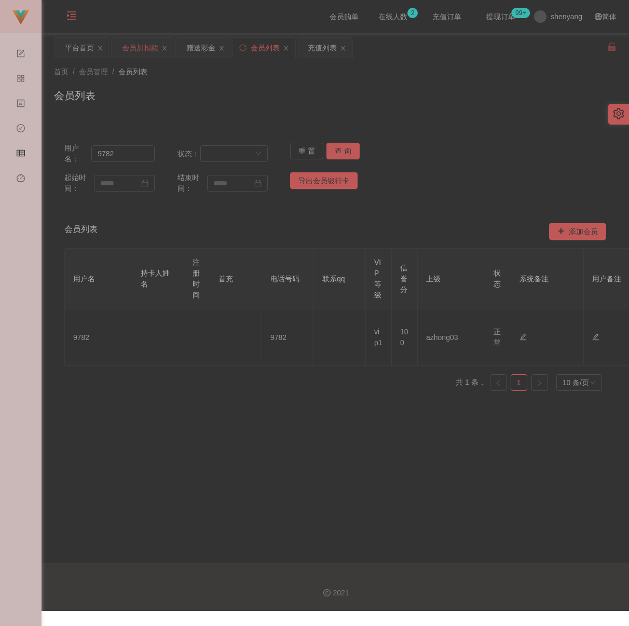
click at [134, 51] on div "会员加扣款" at bounding box center [140, 48] width 36 height 20
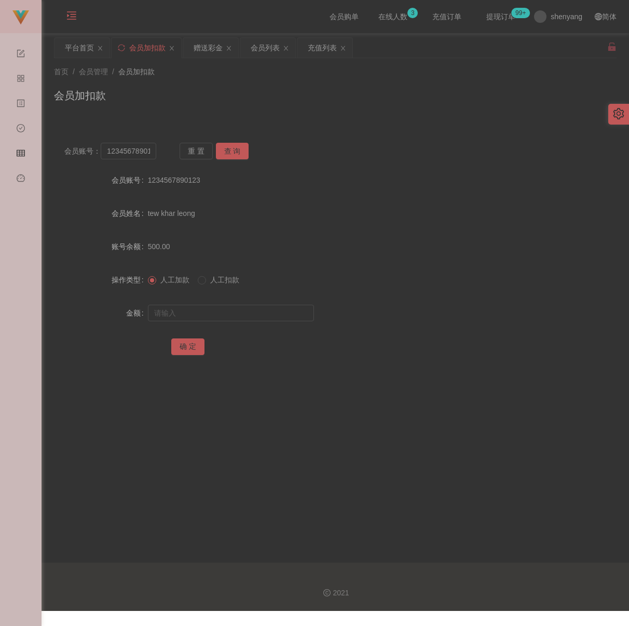
click at [361, 107] on div "会员加扣款" at bounding box center [335, 100] width 563 height 24
click at [282, 125] on div "会员账号： 1234567890123 重 置 查 询 会员账号 1234567890123 会员姓名 tew khar leong 账号余额 500.00 …" at bounding box center [335, 250] width 563 height 260
click at [152, 154] on input "1234567890123" at bounding box center [129, 151] width 56 height 17
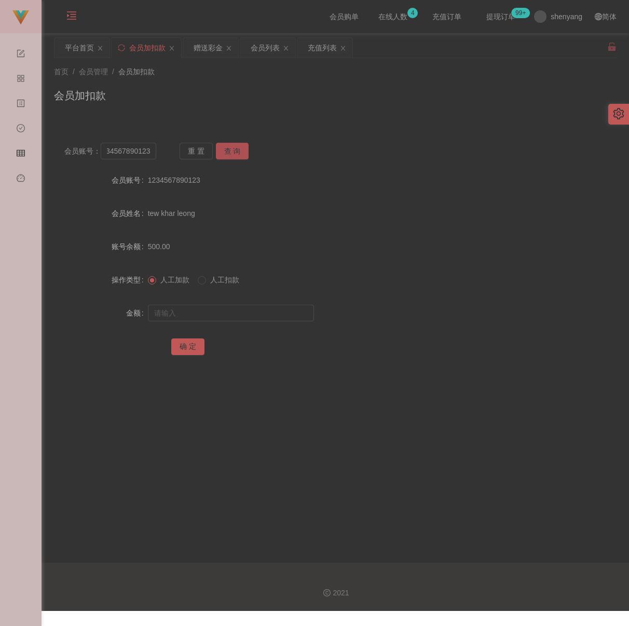
click at [230, 151] on button "查 询" at bounding box center [232, 151] width 33 height 17
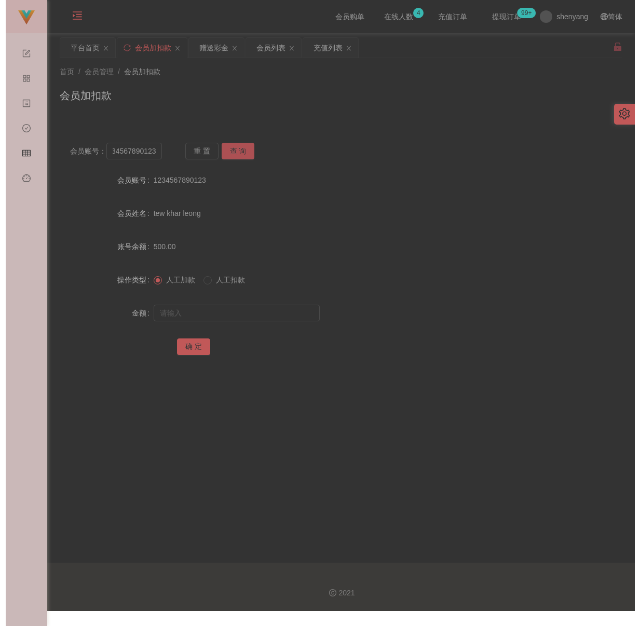
scroll to position [0, 0]
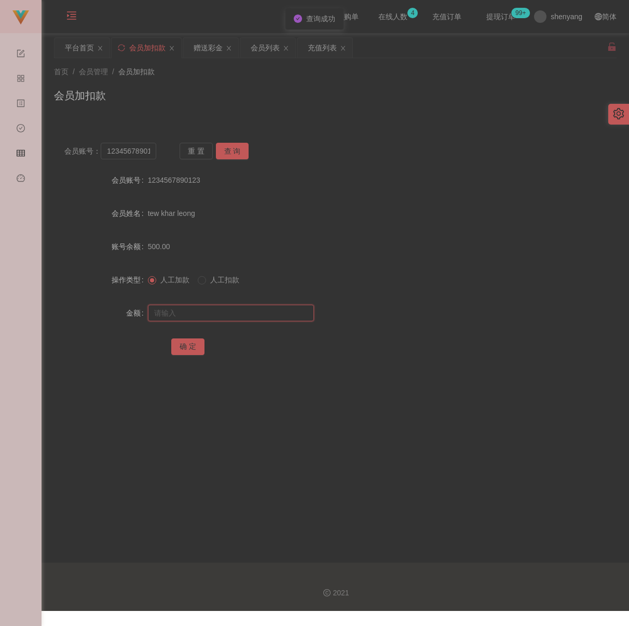
click at [204, 321] on input "text" at bounding box center [231, 313] width 166 height 17
type input "8000"
click at [195, 349] on button "确 定" at bounding box center [187, 346] width 33 height 17
click at [264, 76] on div "首页 / 会员管理 / 会员加扣款 /" at bounding box center [335, 71] width 563 height 11
click at [213, 315] on input "text" at bounding box center [231, 313] width 166 height 17
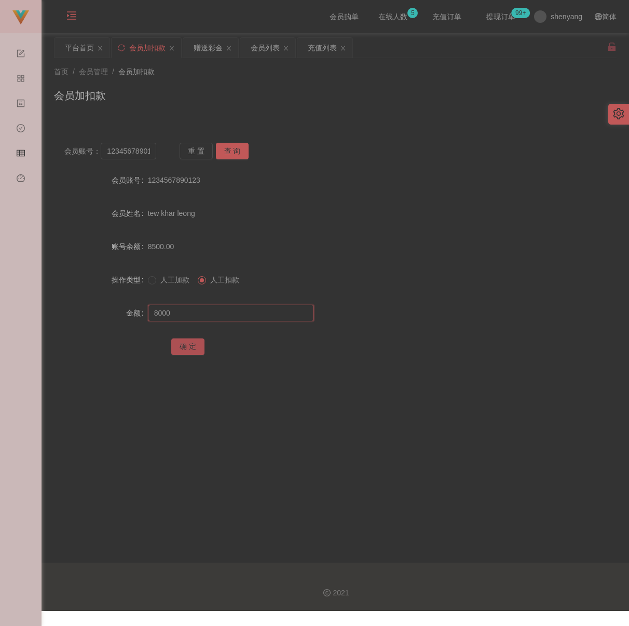
type input "8000"
click at [173, 348] on button "确 定" at bounding box center [187, 346] width 33 height 17
click at [125, 148] on input "1234567890123" at bounding box center [129, 151] width 56 height 17
paste input "carson89"
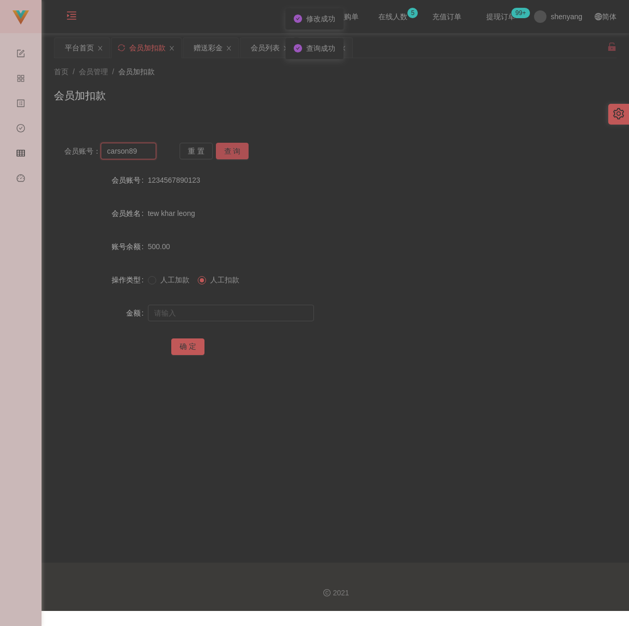
type input "carson89"
click at [229, 155] on button "查 询" at bounding box center [232, 151] width 33 height 17
click at [145, 284] on label "操作类型" at bounding box center [130, 280] width 36 height 8
click at [192, 321] on input "text" at bounding box center [231, 313] width 166 height 17
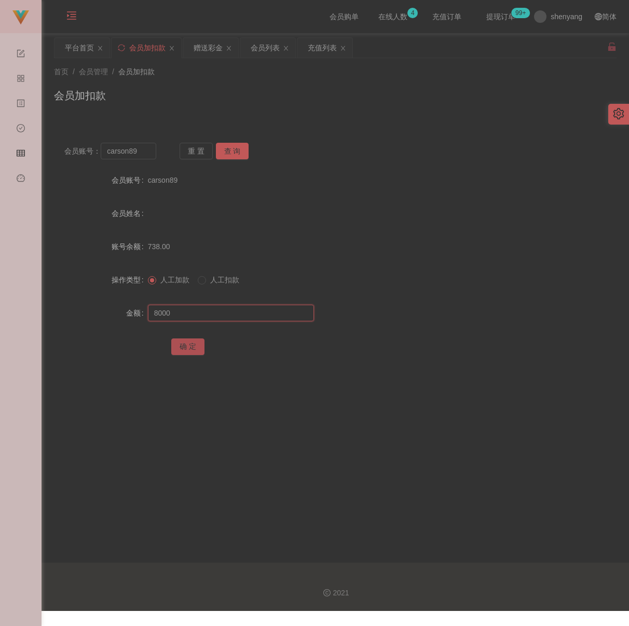
type input "8000"
click at [190, 349] on button "确 定" at bounding box center [187, 346] width 33 height 17
click at [434, 92] on div "会员加扣款" at bounding box center [335, 100] width 563 height 24
click at [333, 51] on div "充值列表" at bounding box center [322, 48] width 29 height 20
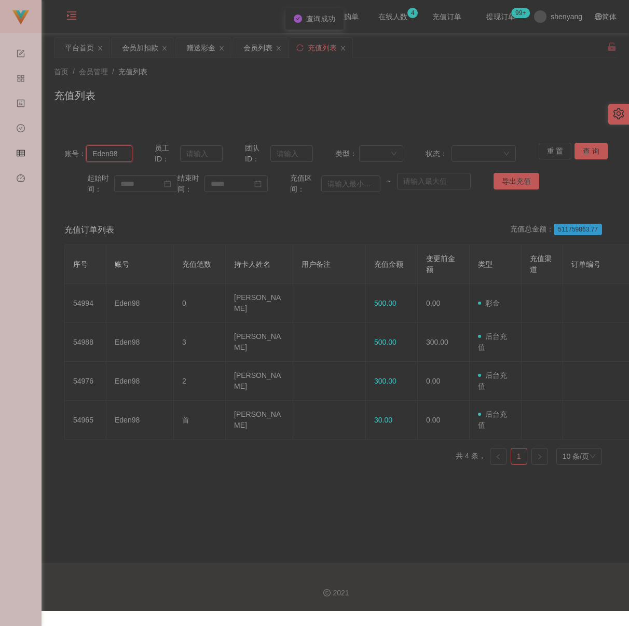
click at [123, 159] on input "Eden98" at bounding box center [109, 153] width 46 height 17
paste input "carson89"
type input "carson89"
click at [585, 148] on button "查 询" at bounding box center [591, 151] width 33 height 17
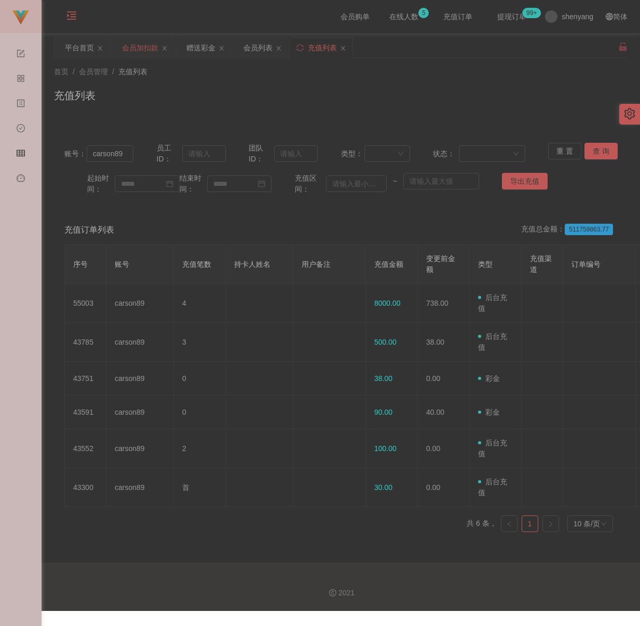
click at [140, 50] on div "会员加扣款" at bounding box center [140, 48] width 36 height 20
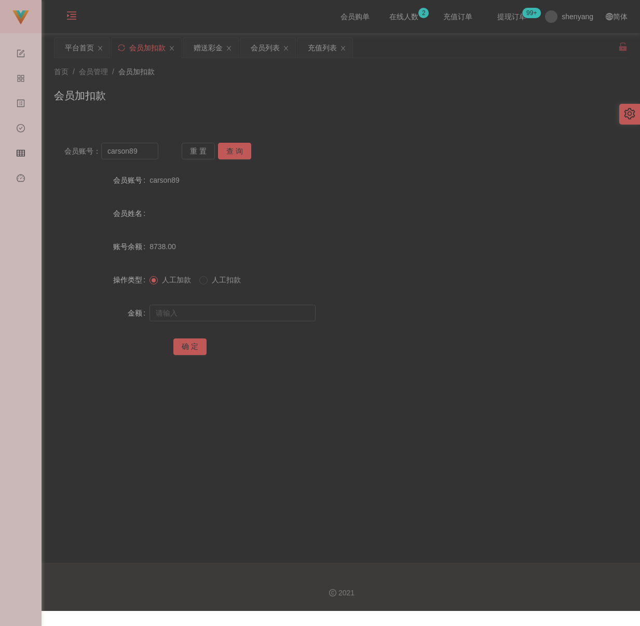
click at [270, 107] on div "会员加扣款" at bounding box center [341, 100] width 574 height 24
click at [318, 44] on div "充值列表" at bounding box center [322, 48] width 29 height 20
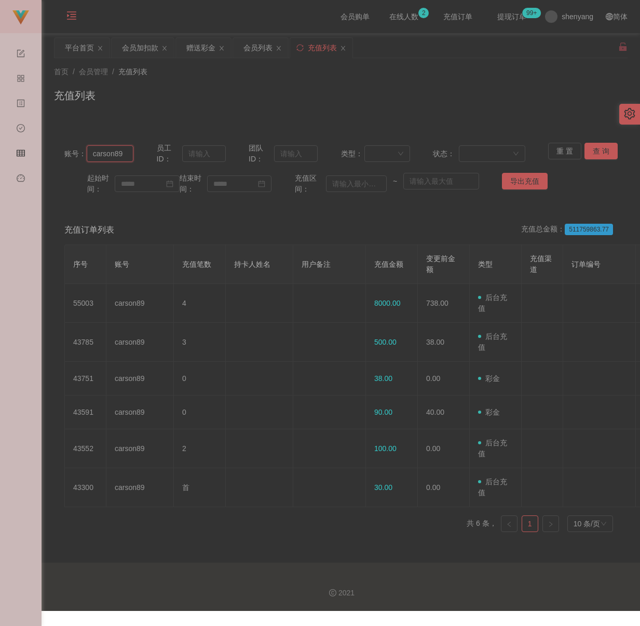
click at [125, 153] on input "carson89" at bounding box center [110, 153] width 47 height 17
paste input "Eden98"
type input "Eden98"
click at [598, 151] on button "查 询" at bounding box center [600, 151] width 33 height 17
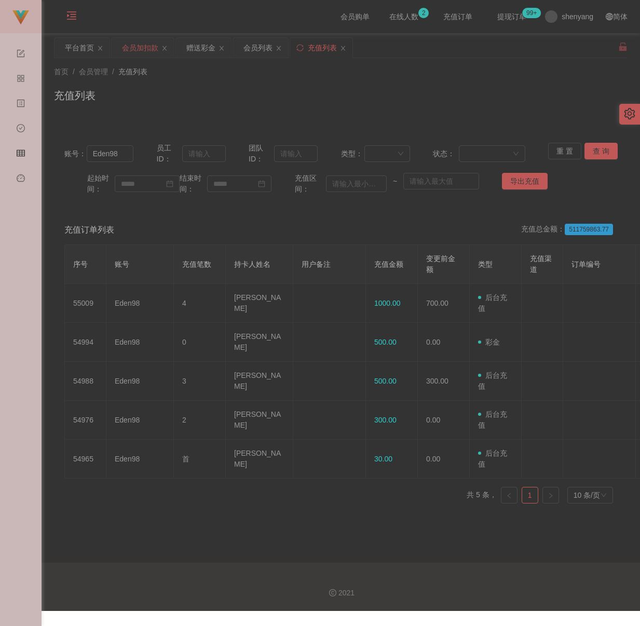
click at [135, 44] on div "会员加扣款" at bounding box center [140, 48] width 36 height 20
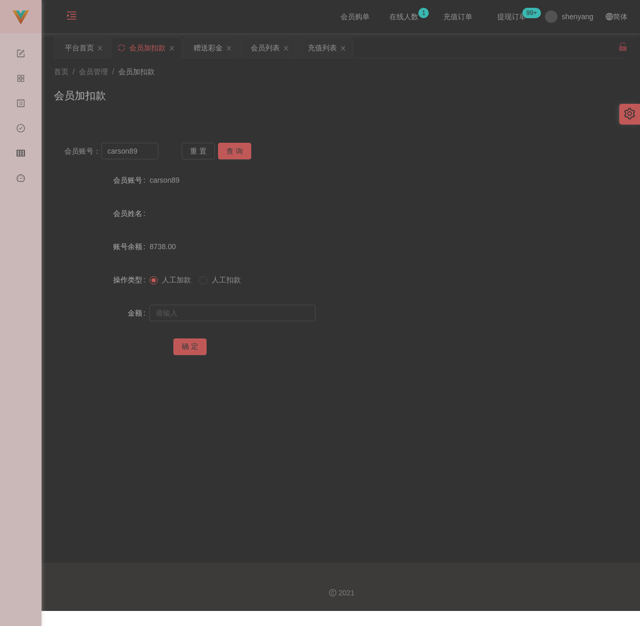
click at [357, 122] on div "会员账号： carson89 重 置 查 询 会员账号 carson89 会员姓名 账号余额 8738.00 操作类型 人工加款 人工扣款 金额 确 定" at bounding box center [341, 250] width 574 height 260
click at [150, 150] on input "carson89" at bounding box center [129, 151] width 57 height 17
paste input "9782"
type input "9782"
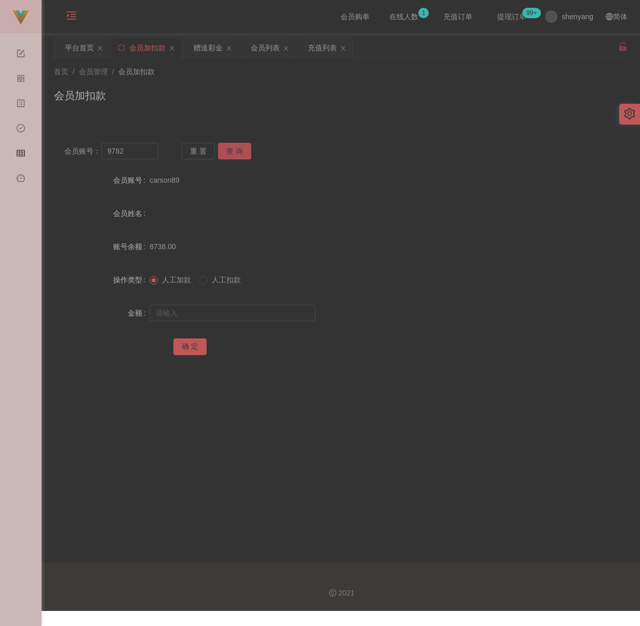
click at [237, 150] on button "查 询" at bounding box center [234, 151] width 33 height 17
click at [262, 314] on input "text" at bounding box center [232, 313] width 166 height 17
paste input "15000"
type input "15000"
click at [189, 342] on button "确 定" at bounding box center [189, 346] width 33 height 17
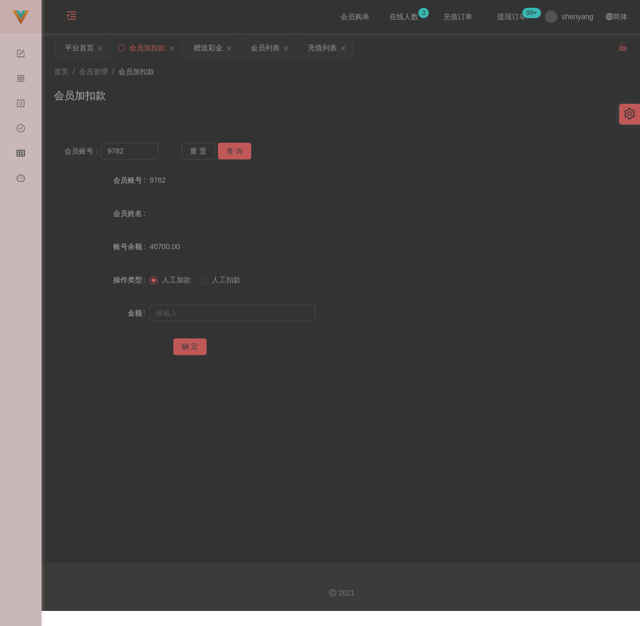
click at [302, 114] on div "首页 / 会员管理 / 会员加扣款 / 会员加扣款" at bounding box center [341, 89] width 598 height 62
click at [139, 157] on input "9782" at bounding box center [129, 151] width 57 height 17
paste input "Limchengyee"
type input "Limchengyee"
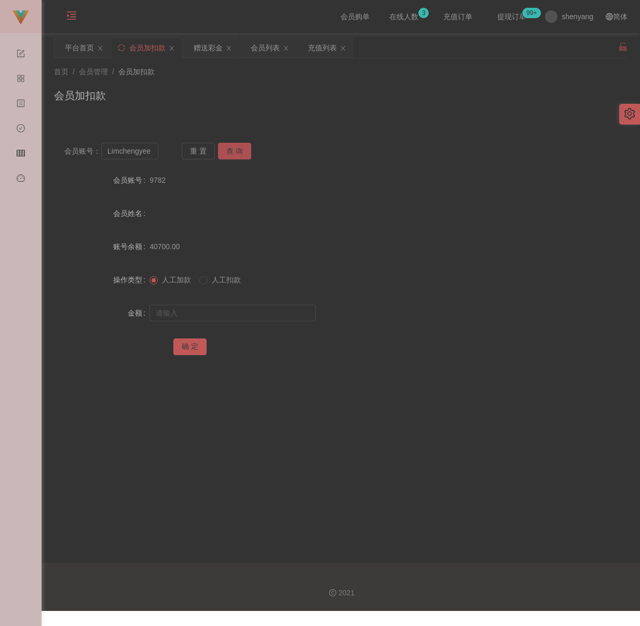
click at [229, 152] on button "查 询" at bounding box center [234, 151] width 33 height 17
click at [282, 319] on input "text" at bounding box center [232, 313] width 166 height 17
type input "3500"
click at [188, 347] on button "确 定" at bounding box center [189, 346] width 33 height 17
click at [346, 114] on div "首页 / 会员管理 / 会员加扣款 / 会员加扣款" at bounding box center [341, 89] width 598 height 62
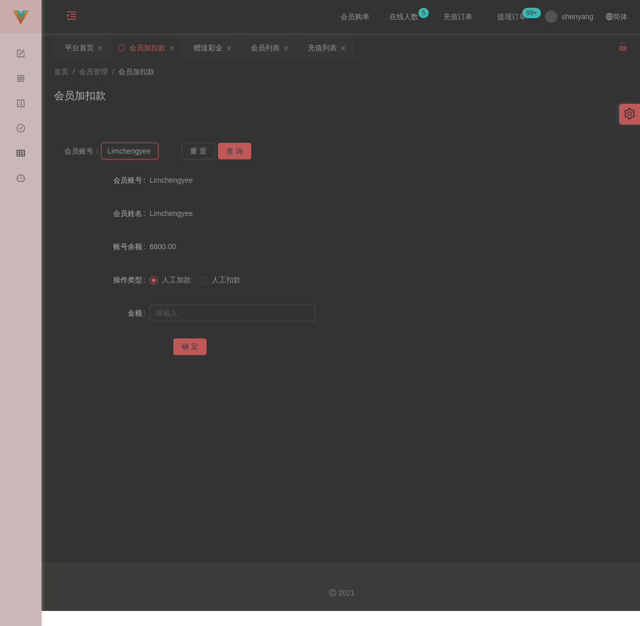
click at [137, 153] on input "Limchengyee" at bounding box center [129, 151] width 57 height 17
paste input "Winsonwong24680"
type input "Winsonwong24680"
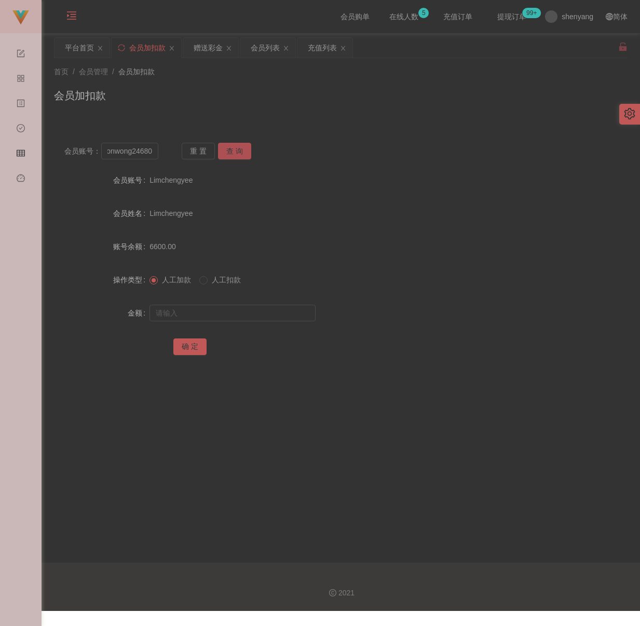
click at [227, 153] on button "查 询" at bounding box center [234, 151] width 33 height 17
click at [239, 153] on button "查 询" at bounding box center [234, 151] width 33 height 17
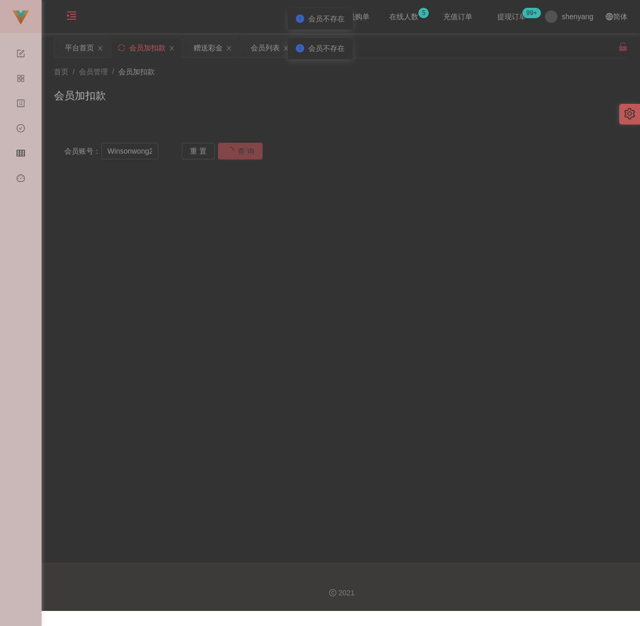
click at [239, 153] on button "查 询" at bounding box center [240, 151] width 45 height 17
click at [142, 150] on input "Winsonwong24680" at bounding box center [129, 151] width 57 height 17
paste input "text"
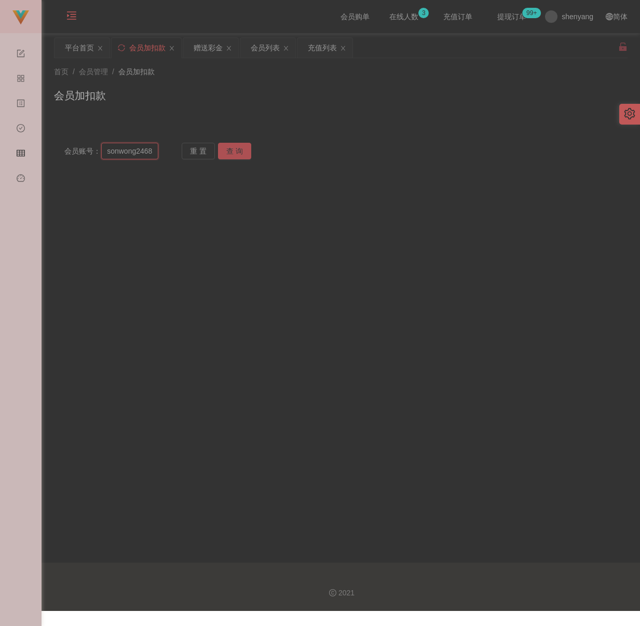
type input "Winsonwong2468"
click at [240, 156] on button "查 询" at bounding box center [234, 151] width 33 height 17
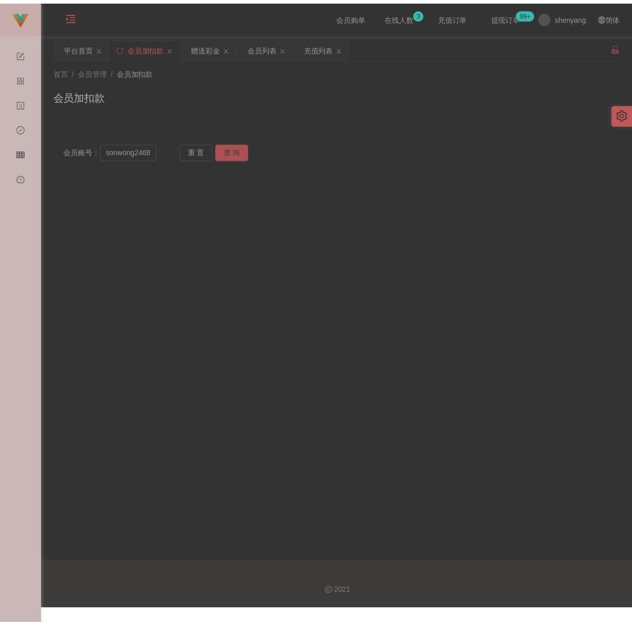
scroll to position [0, 0]
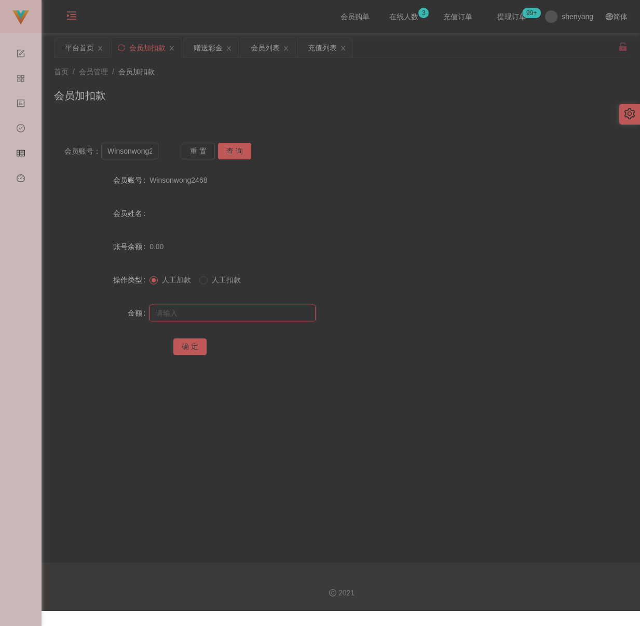
click at [217, 317] on input "text" at bounding box center [232, 313] width 166 height 17
type input "30"
click at [194, 349] on button "确 定" at bounding box center [189, 346] width 33 height 17
click at [192, 111] on div "会员加扣款" at bounding box center [341, 100] width 574 height 24
click at [142, 156] on input "Winsonwong2468" at bounding box center [129, 151] width 57 height 17
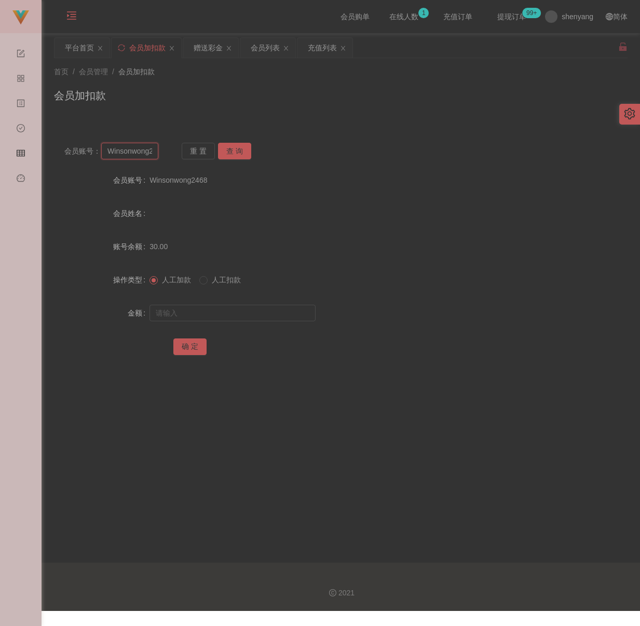
click at [142, 156] on input "Winsonwong2468" at bounding box center [129, 151] width 57 height 17
paste input "9782"
type input "9782"
click at [237, 152] on button "查 询" at bounding box center [234, 151] width 33 height 17
click at [223, 318] on input "text" at bounding box center [232, 313] width 166 height 17
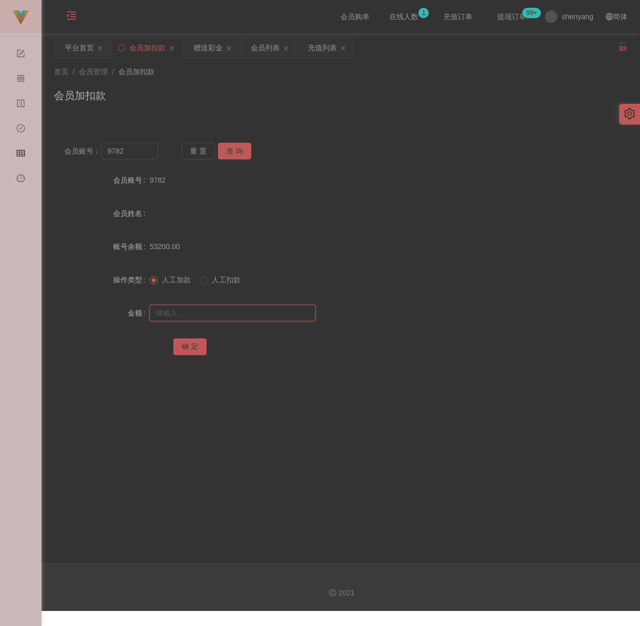
click at [209, 315] on input "text" at bounding box center [232, 313] width 166 height 17
paste input "25000"
type input "25000"
click at [194, 348] on button "确 定" at bounding box center [189, 346] width 33 height 17
click at [257, 115] on div "首页 / 会员管理 / 会员加扣款 / 会员加扣款" at bounding box center [341, 89] width 598 height 62
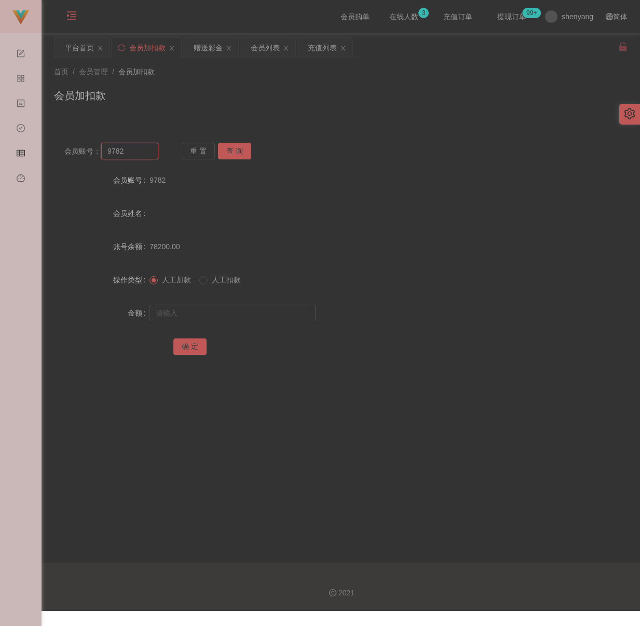
click at [147, 154] on input "9782" at bounding box center [129, 151] width 57 height 17
paste input "Eden98"
type input "Eden98"
click at [245, 152] on button "查 询" at bounding box center [234, 151] width 33 height 17
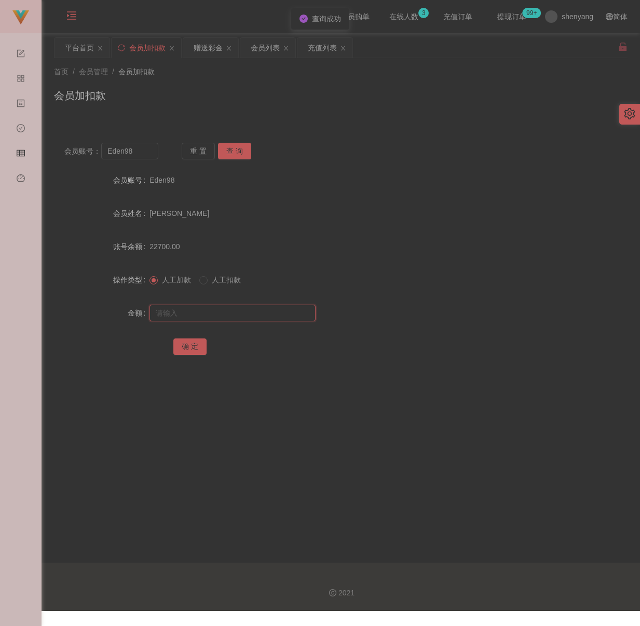
click at [209, 309] on input "text" at bounding box center [232, 313] width 166 height 17
click at [223, 308] on input "text" at bounding box center [232, 313] width 166 height 17
paste input "42000"
type input "42000"
drag, startPoint x: 189, startPoint y: 345, endPoint x: 205, endPoint y: 352, distance: 17.4
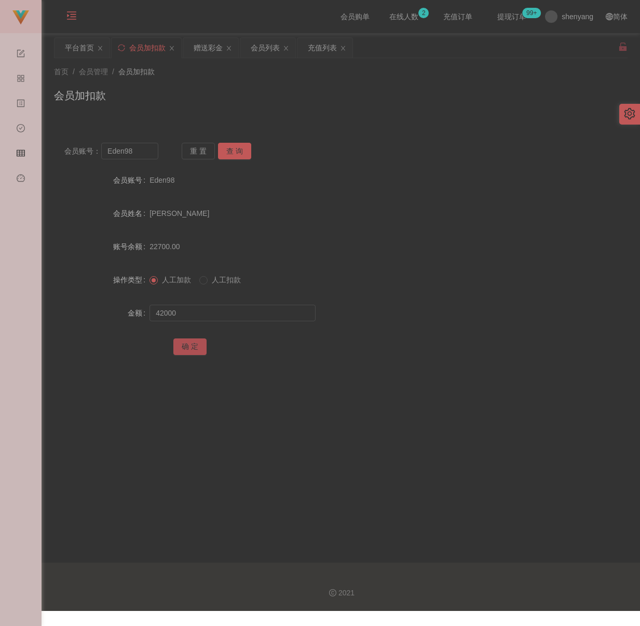
click at [189, 345] on button "确 定" at bounding box center [189, 346] width 33 height 17
click at [215, 105] on div "会员加扣款" at bounding box center [341, 100] width 574 height 24
click at [314, 114] on div "首页 / 会员管理 / 会员加扣款 / 会员加扣款" at bounding box center [341, 89] width 598 height 62
click at [273, 53] on div "会员列表" at bounding box center [265, 48] width 29 height 20
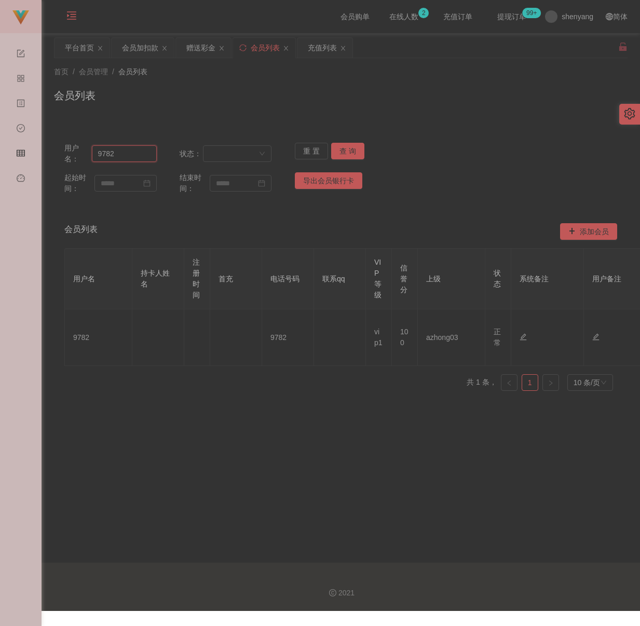
click at [142, 155] on input "9782" at bounding box center [124, 153] width 65 height 17
paste input "NGLAIYIN"
type input "NGLAIYIN"
click at [343, 147] on button "查 询" at bounding box center [347, 151] width 33 height 17
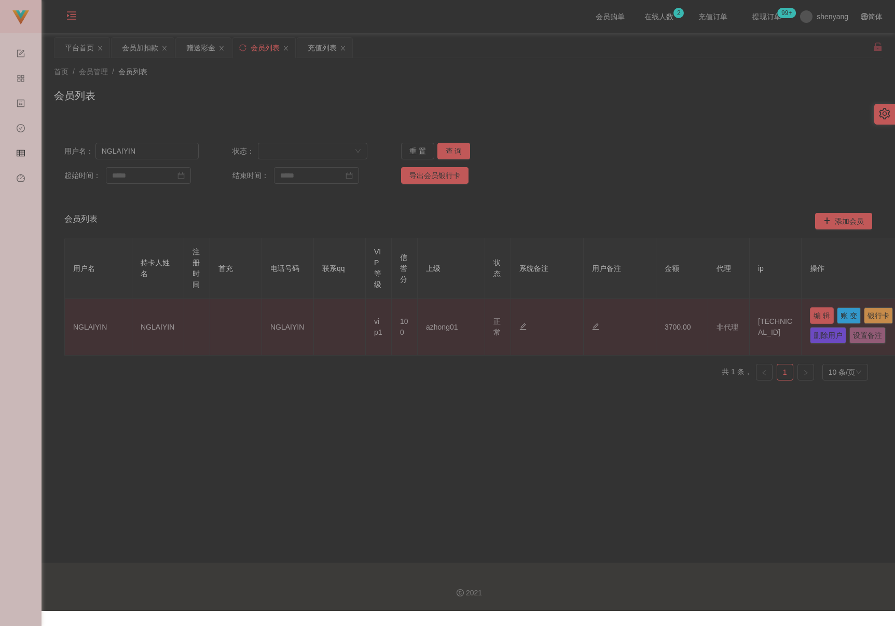
click at [631, 313] on button "编 辑" at bounding box center [822, 315] width 24 height 17
type input "NGLAIYIN"
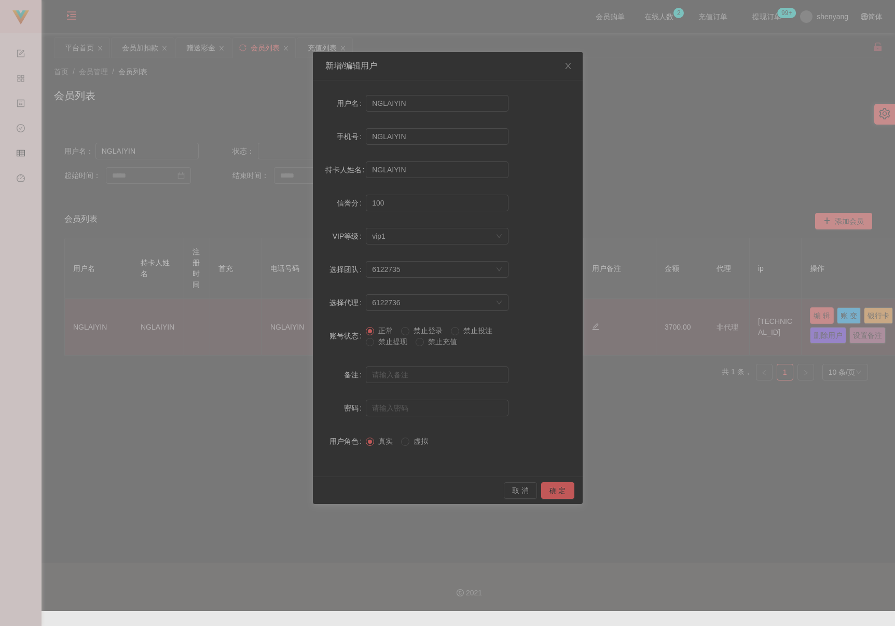
click at [631, 313] on div "新增/编辑用户 用户名 NGLAIYIN 手机号 NGLAIYIN 持卡人姓名 NGLAIYIN 信誉分 100 VIP等级 选择VIP等级 vip1 选择团…" at bounding box center [447, 313] width 895 height 626
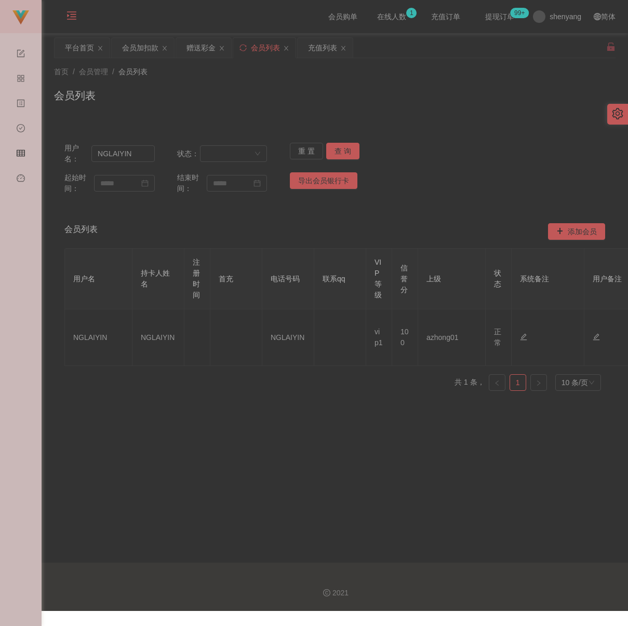
click at [260, 42] on div "会员列表" at bounding box center [265, 48] width 29 height 20
click at [142, 157] on input "NGLAIYIN" at bounding box center [122, 153] width 63 height 17
click at [335, 148] on button "查 询" at bounding box center [342, 151] width 33 height 17
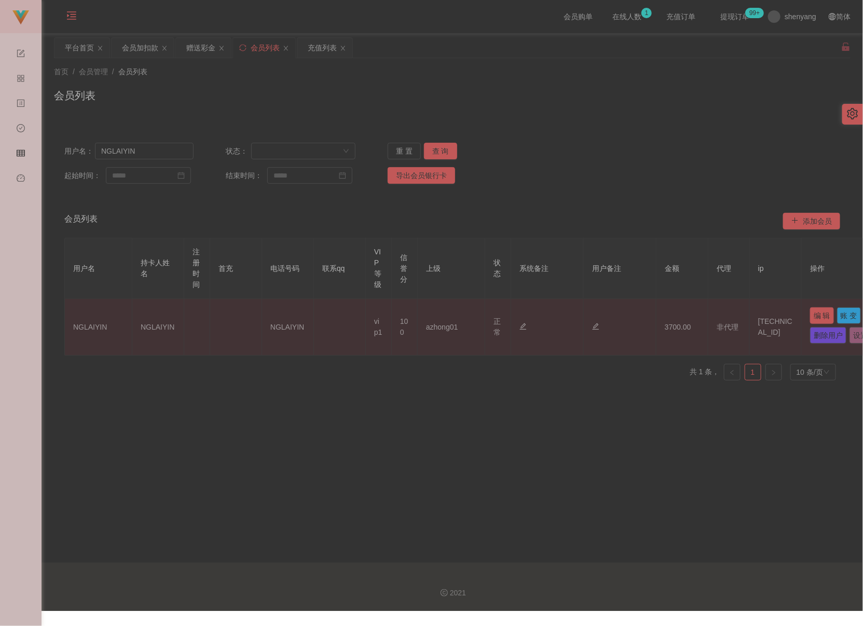
click at [631, 315] on button "编 辑" at bounding box center [822, 315] width 24 height 17
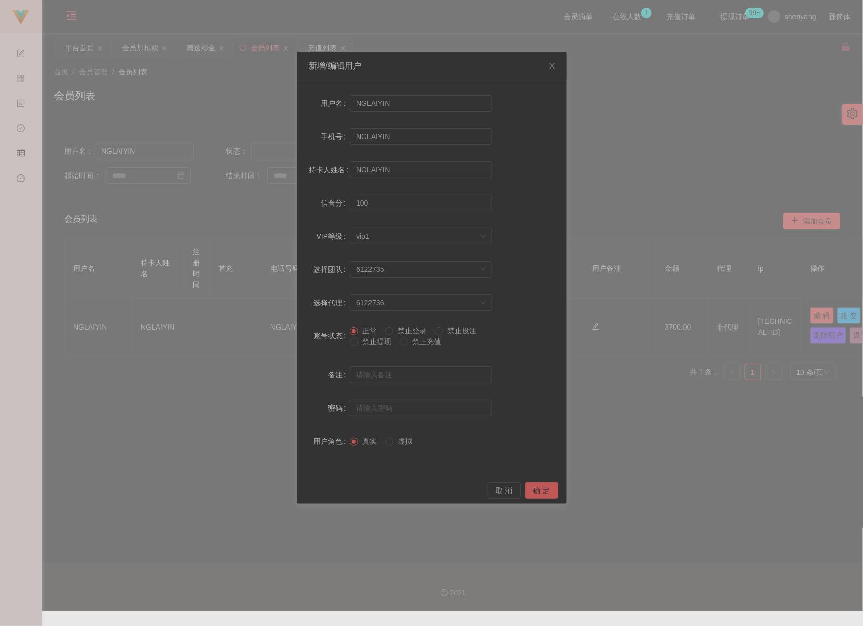
click at [366, 345] on span "禁止提现" at bounding box center [376, 341] width 37 height 8
click at [547, 487] on button "确 定" at bounding box center [541, 490] width 33 height 17
